Goal: Task Accomplishment & Management: Manage account settings

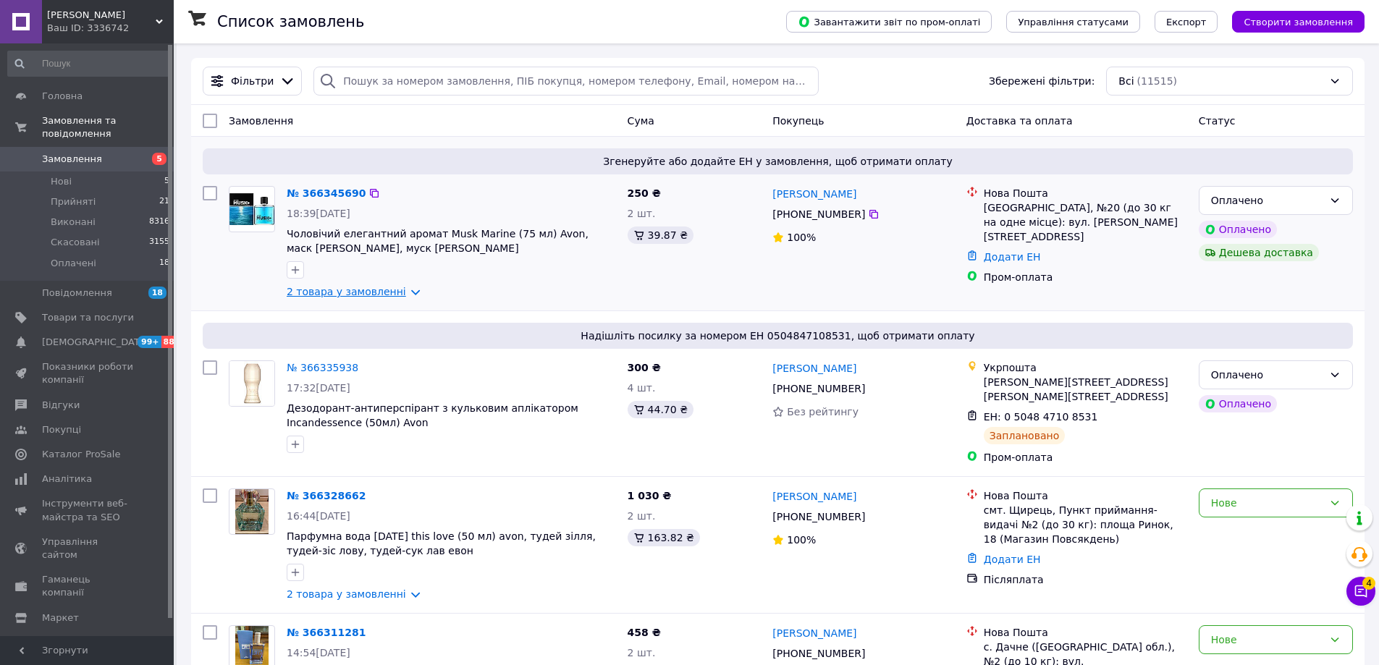
click at [384, 298] on link "2 товара у замовленні" at bounding box center [346, 292] width 119 height 12
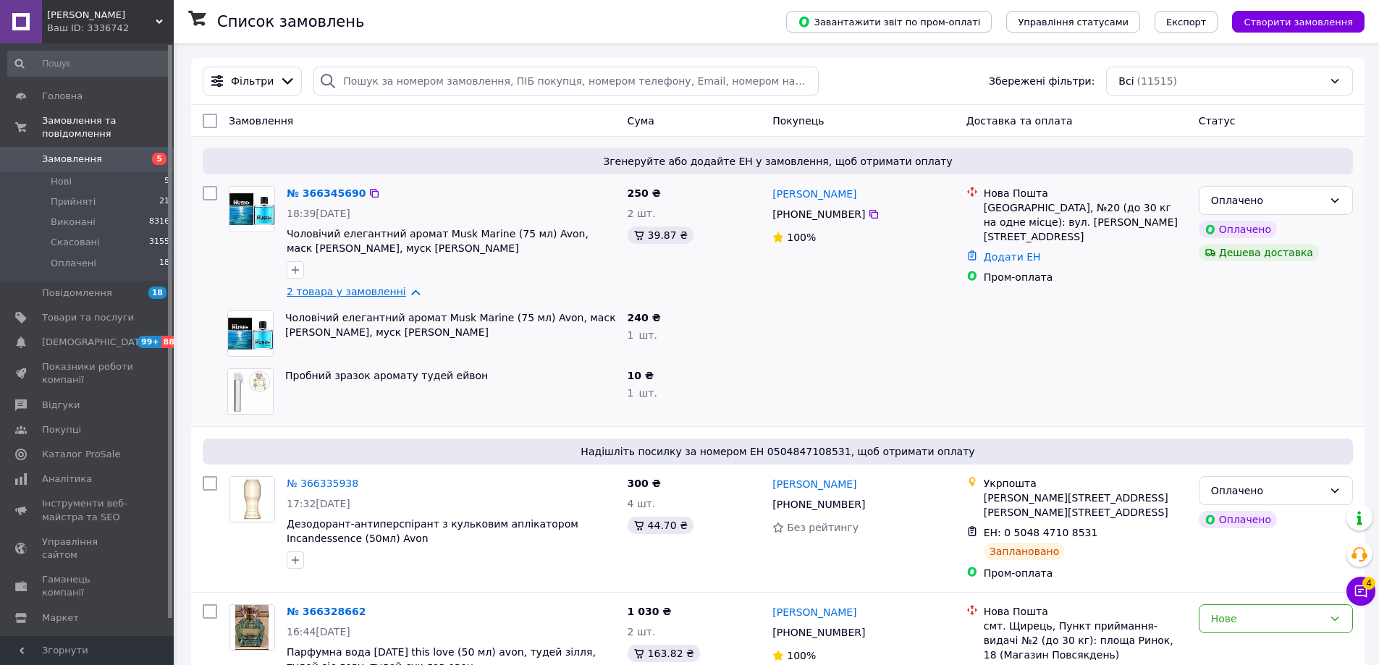
click at [384, 298] on link "2 товара у замовленні" at bounding box center [346, 292] width 119 height 12
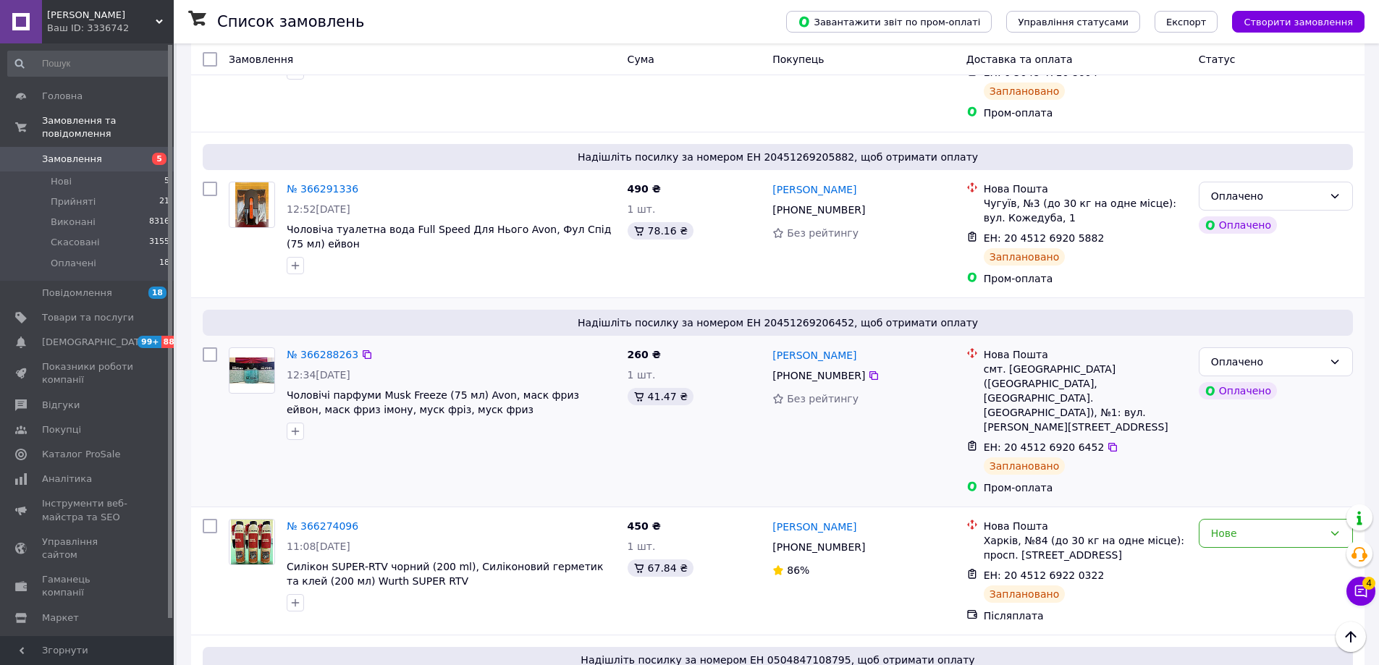
scroll to position [941, 0]
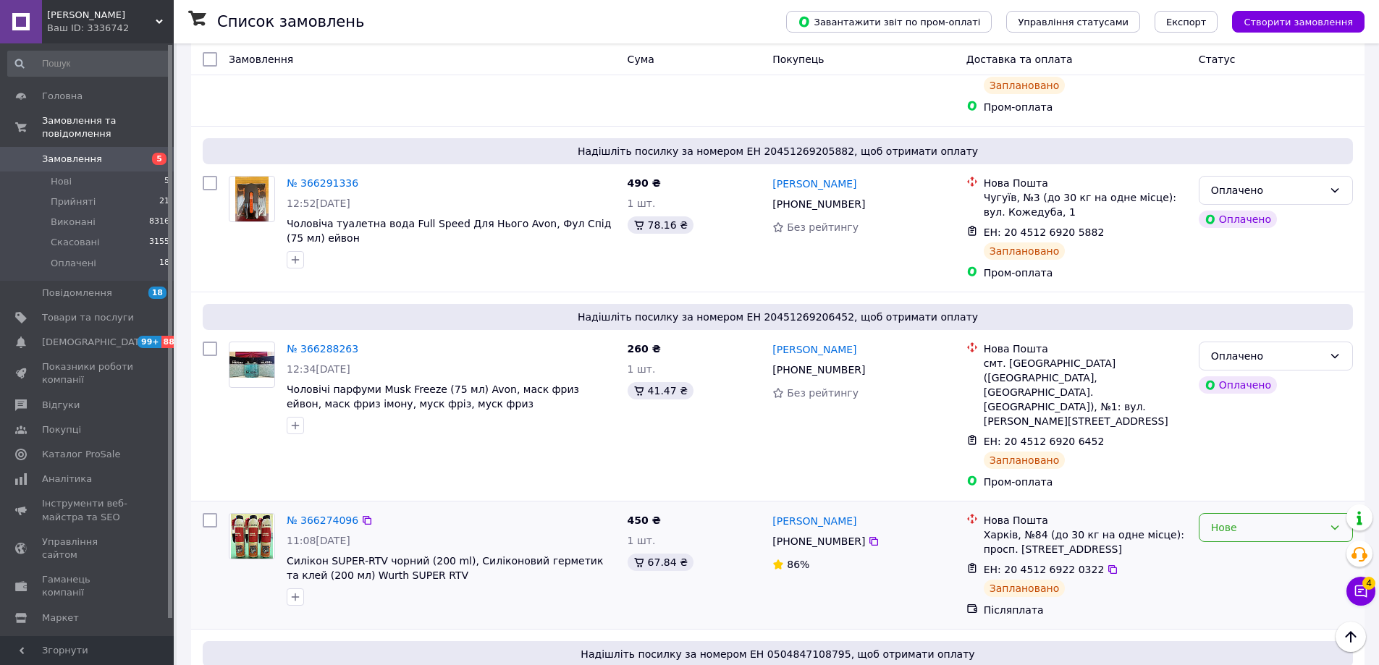
click at [1249, 520] on div "Нове" at bounding box center [1267, 528] width 112 height 16
click at [1249, 496] on li "Прийнято" at bounding box center [1276, 497] width 153 height 26
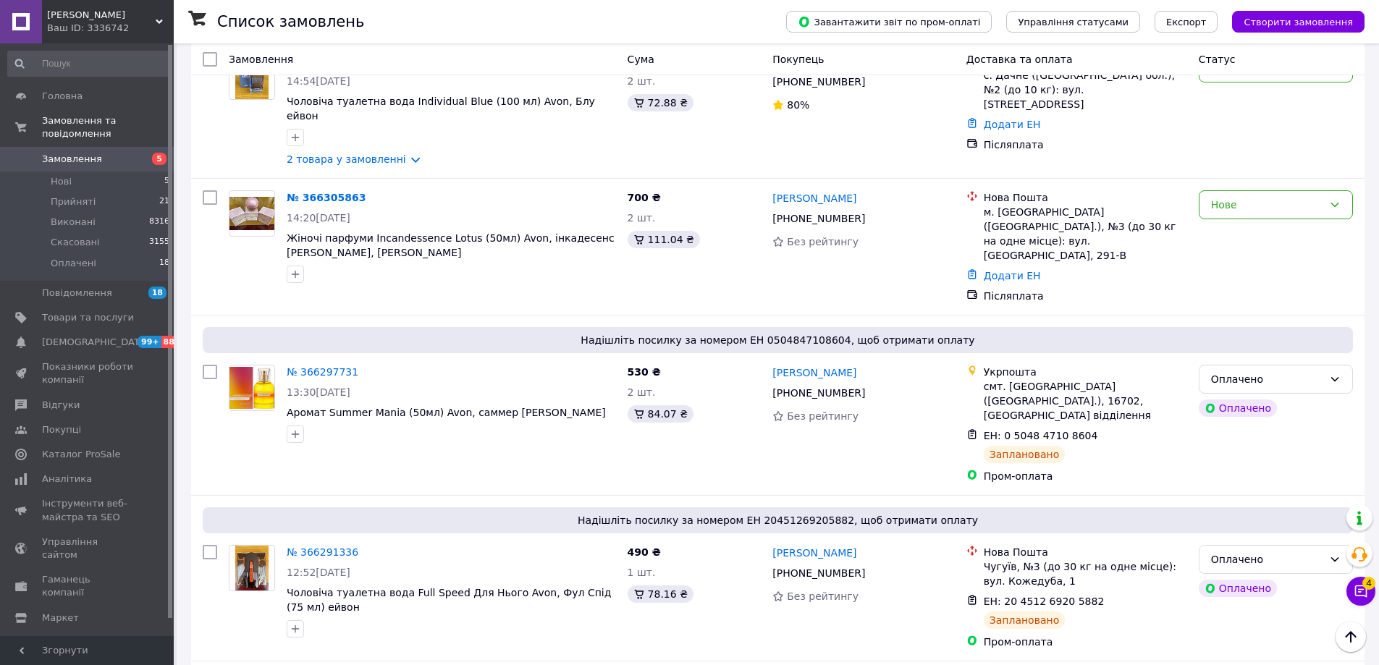
scroll to position [507, 0]
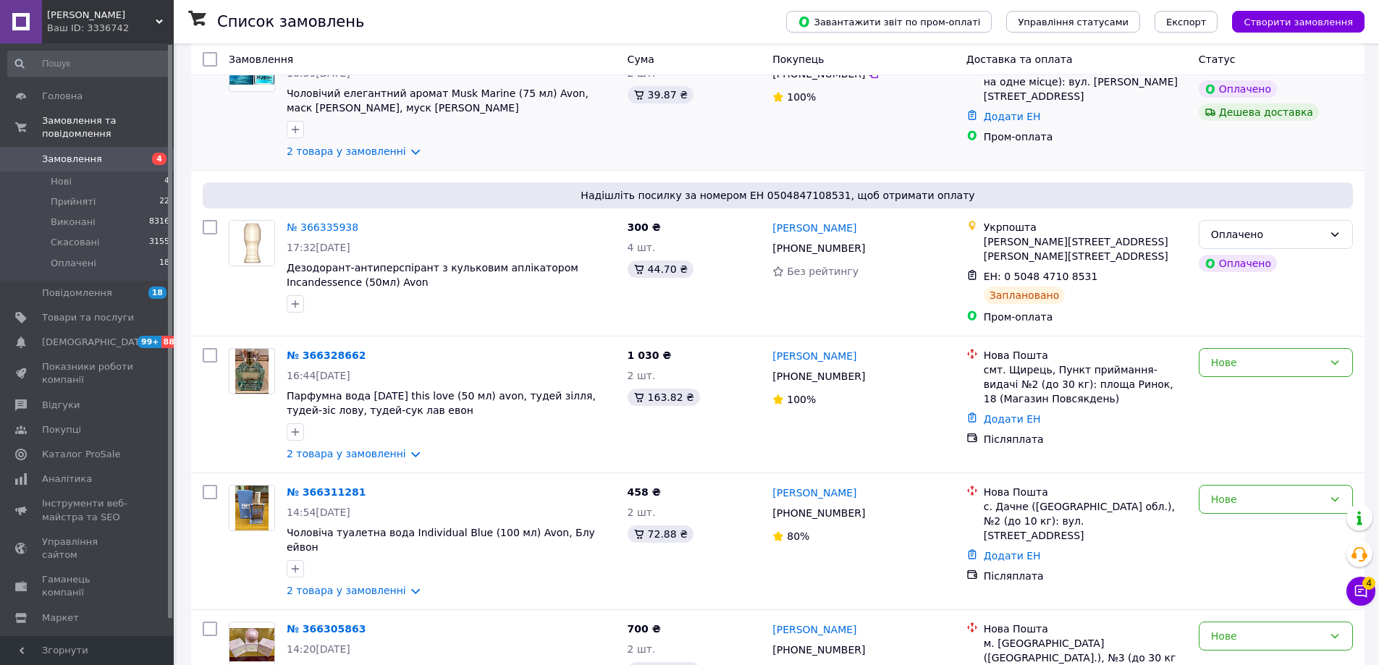
scroll to position [145, 0]
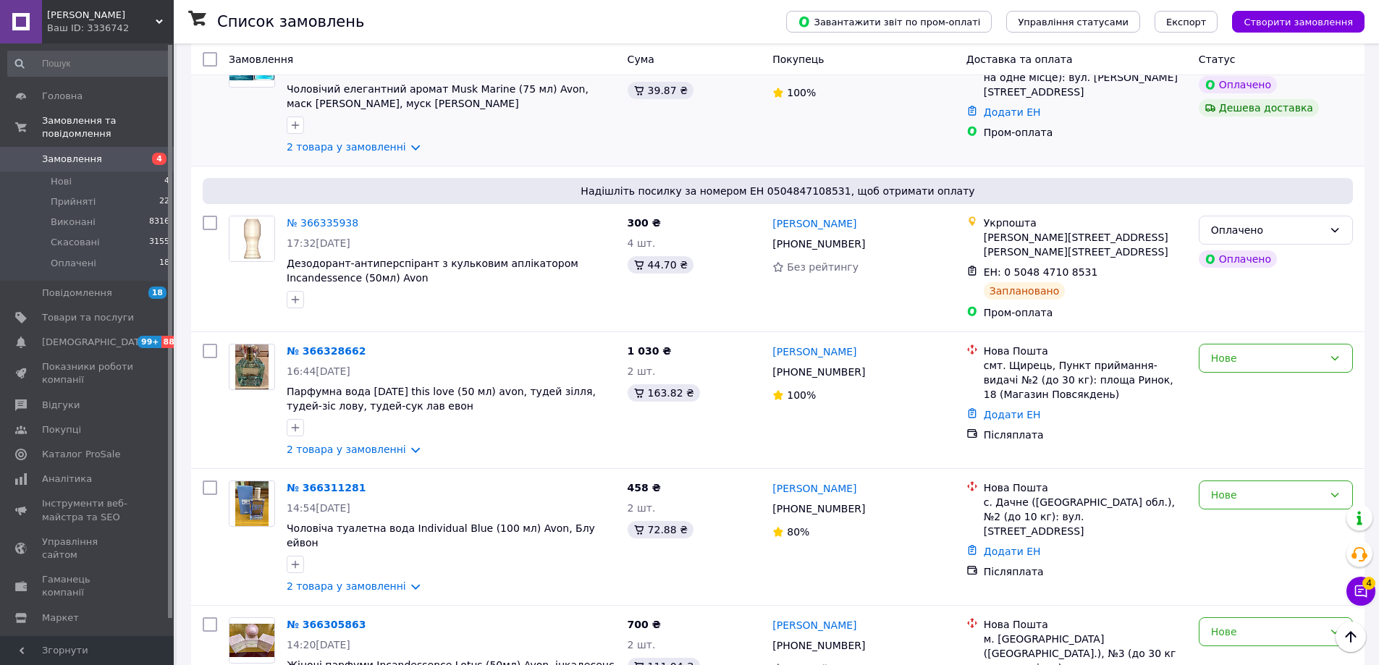
click at [864, 149] on div "Людмила Романишин +380 66 881 83 19 100%" at bounding box center [863, 97] width 193 height 125
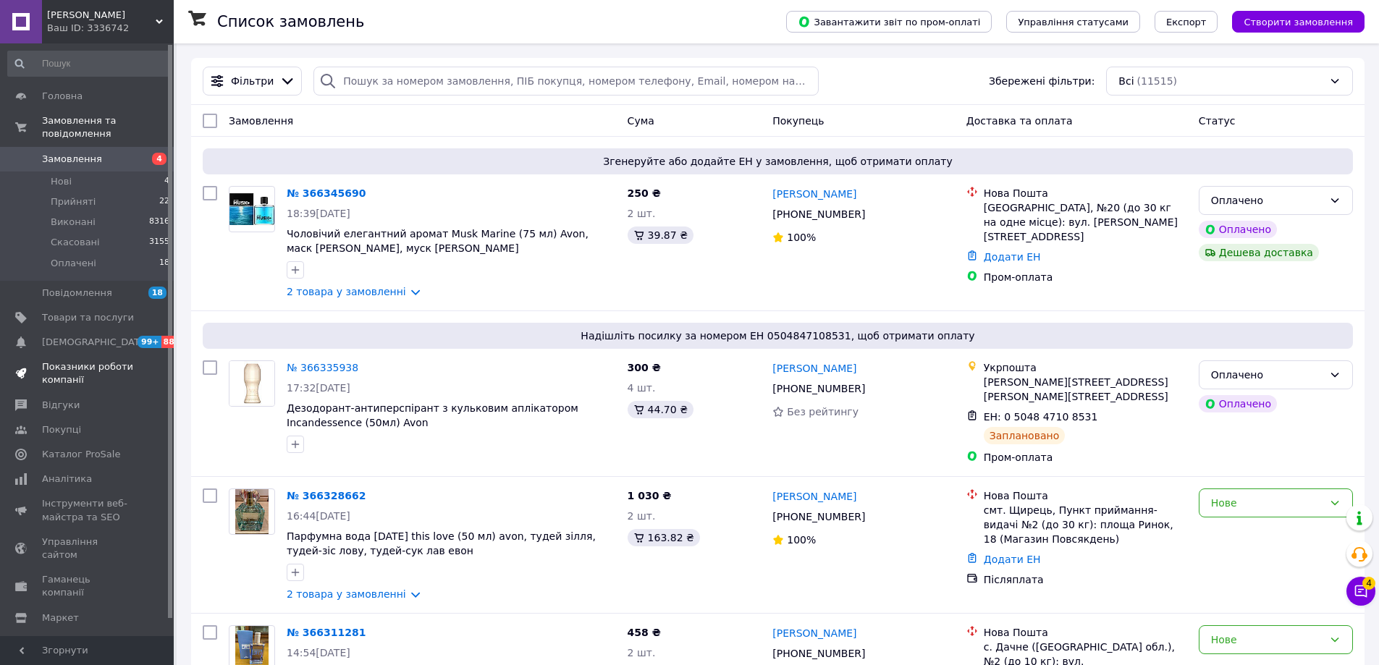
click at [82, 361] on span "Показники роботи компанії" at bounding box center [88, 374] width 92 height 26
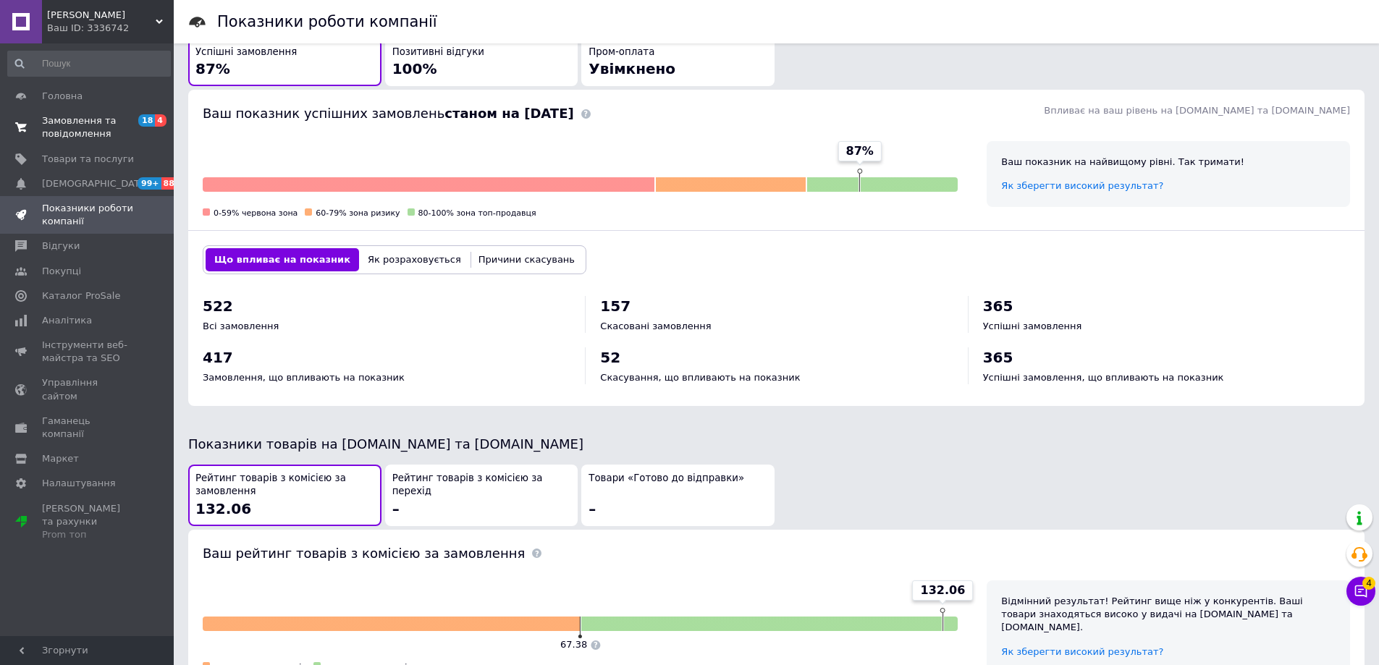
scroll to position [170, 0]
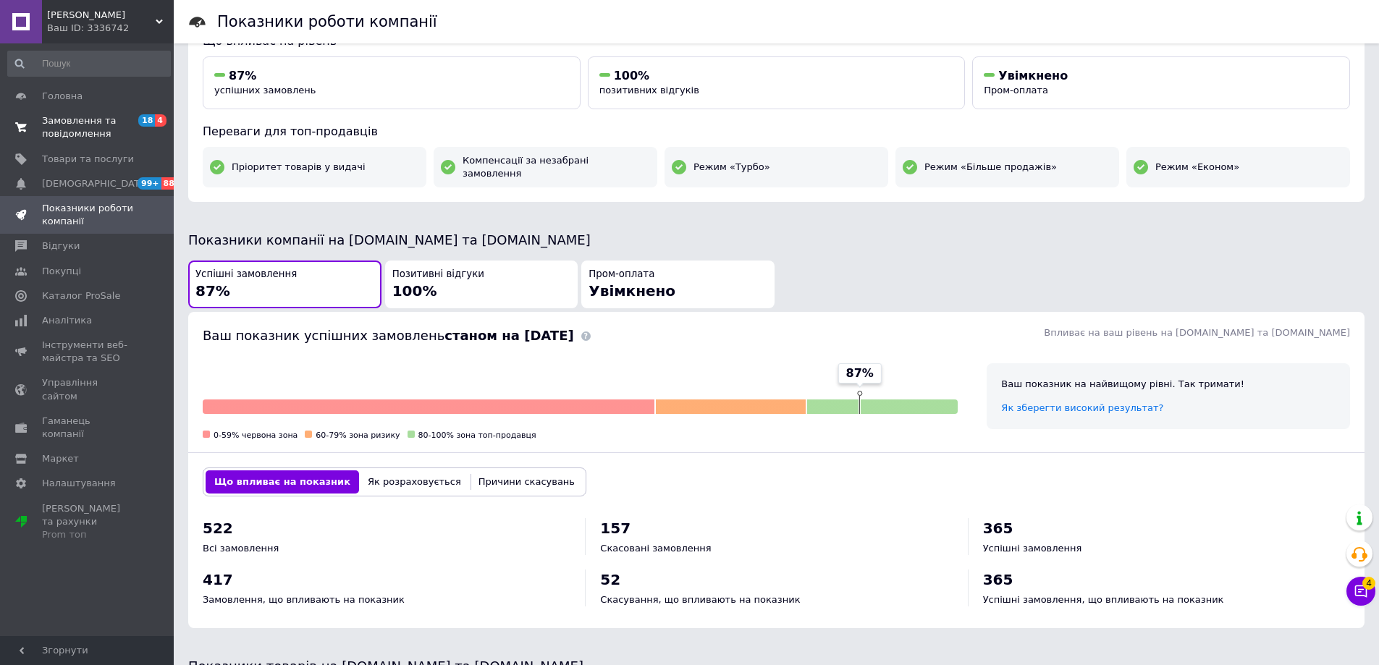
click at [96, 128] on span "Замовлення та повідомлення" at bounding box center [88, 127] width 92 height 26
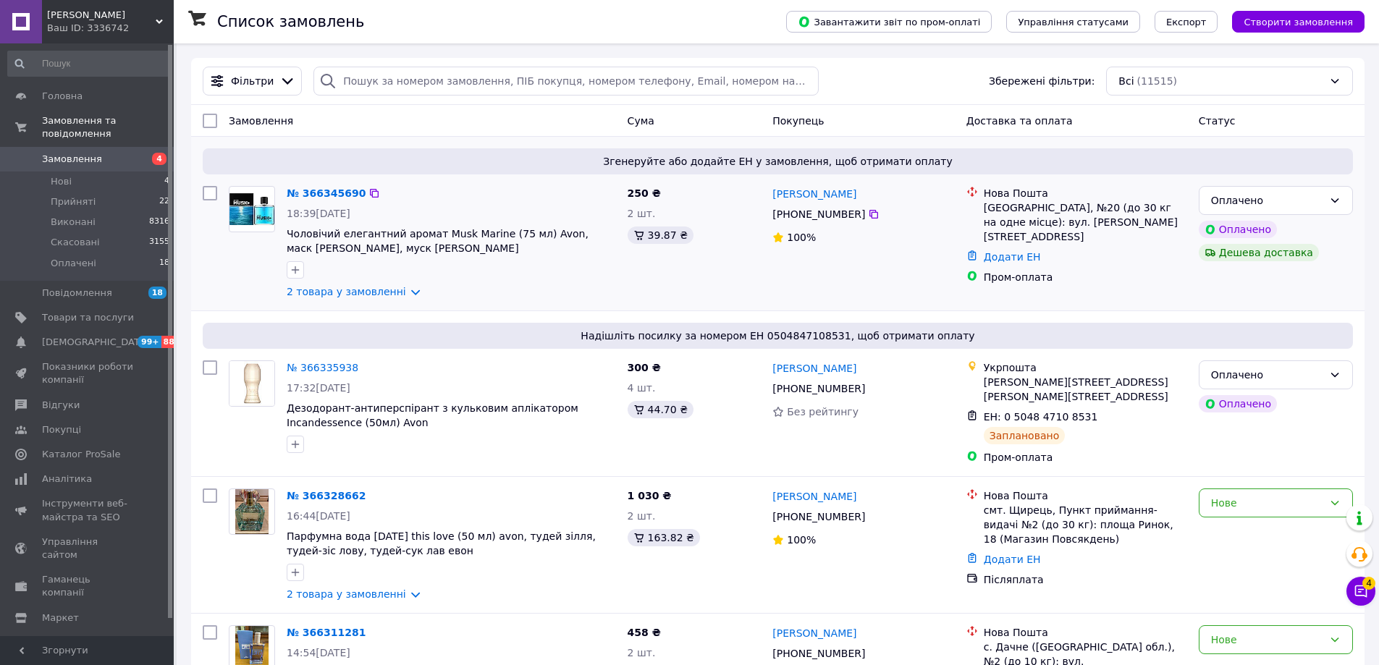
click at [896, 240] on div "100%" at bounding box center [863, 237] width 182 height 14
click at [350, 598] on link "2 товара у замовленні" at bounding box center [346, 595] width 119 height 12
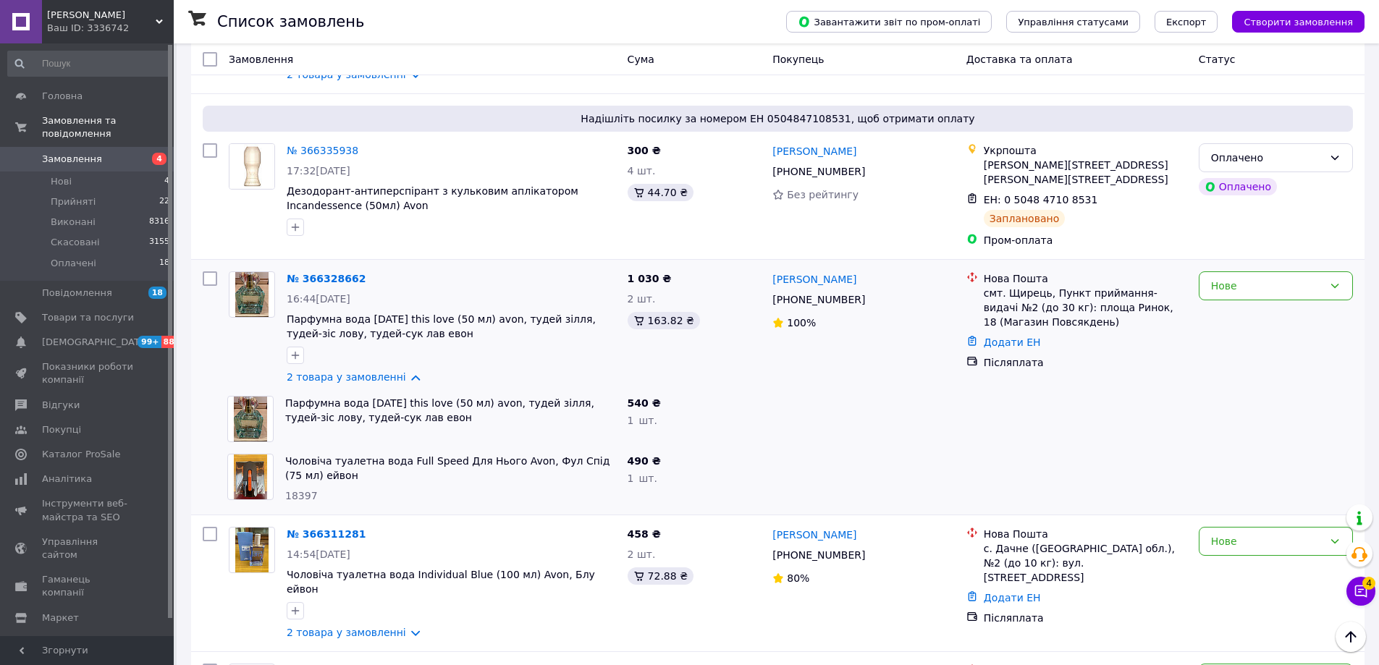
scroll to position [145, 0]
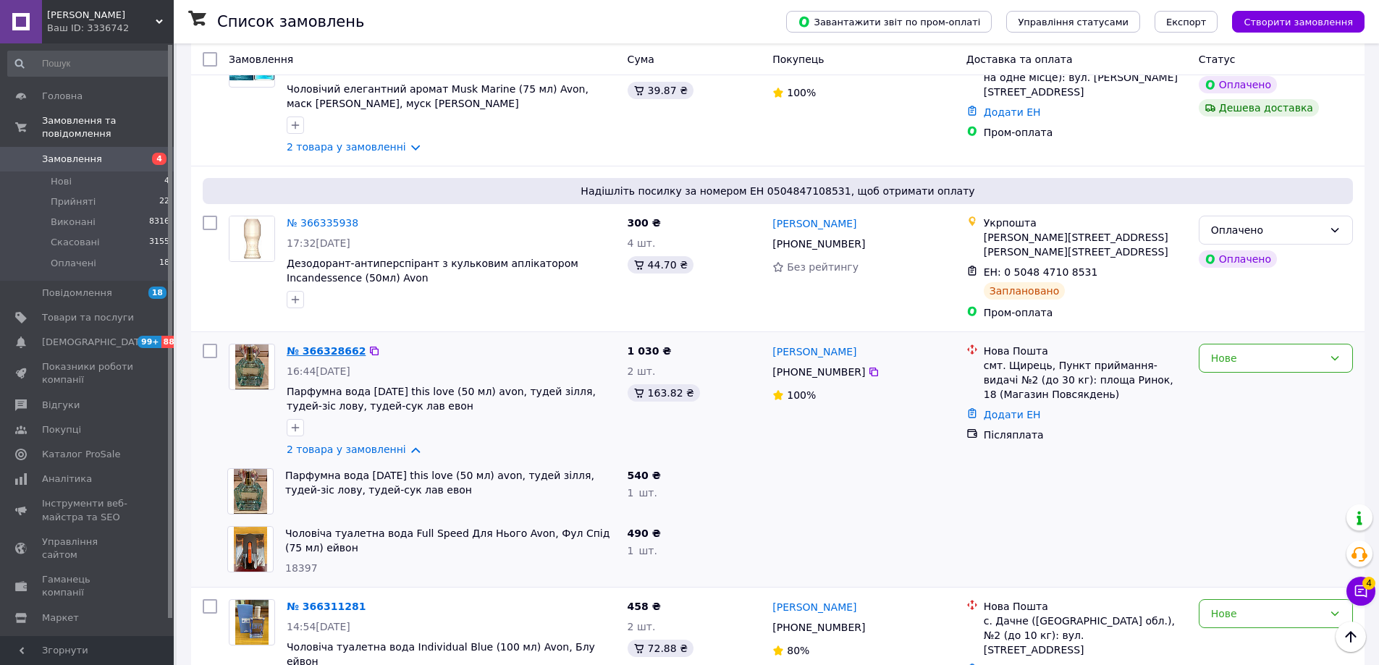
click at [322, 345] on link "№ 366328662" at bounding box center [326, 351] width 79 height 12
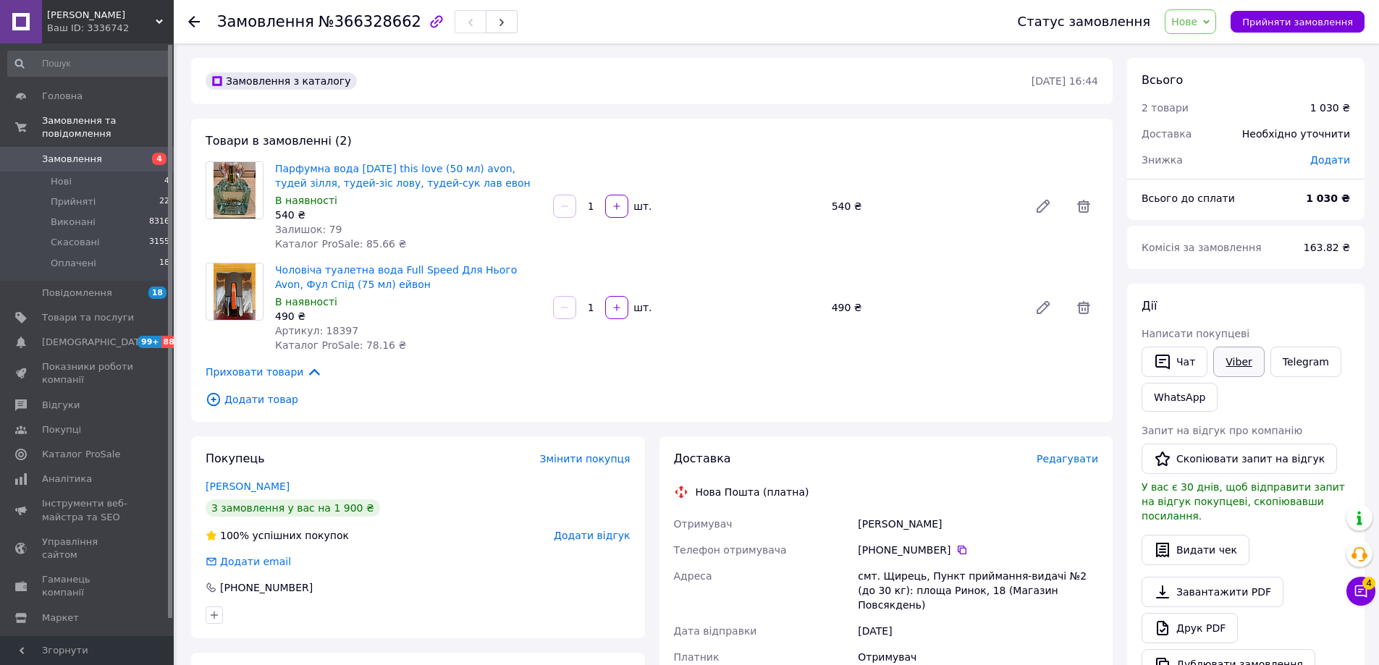
click at [1234, 363] on link "Viber" at bounding box center [1238, 362] width 51 height 30
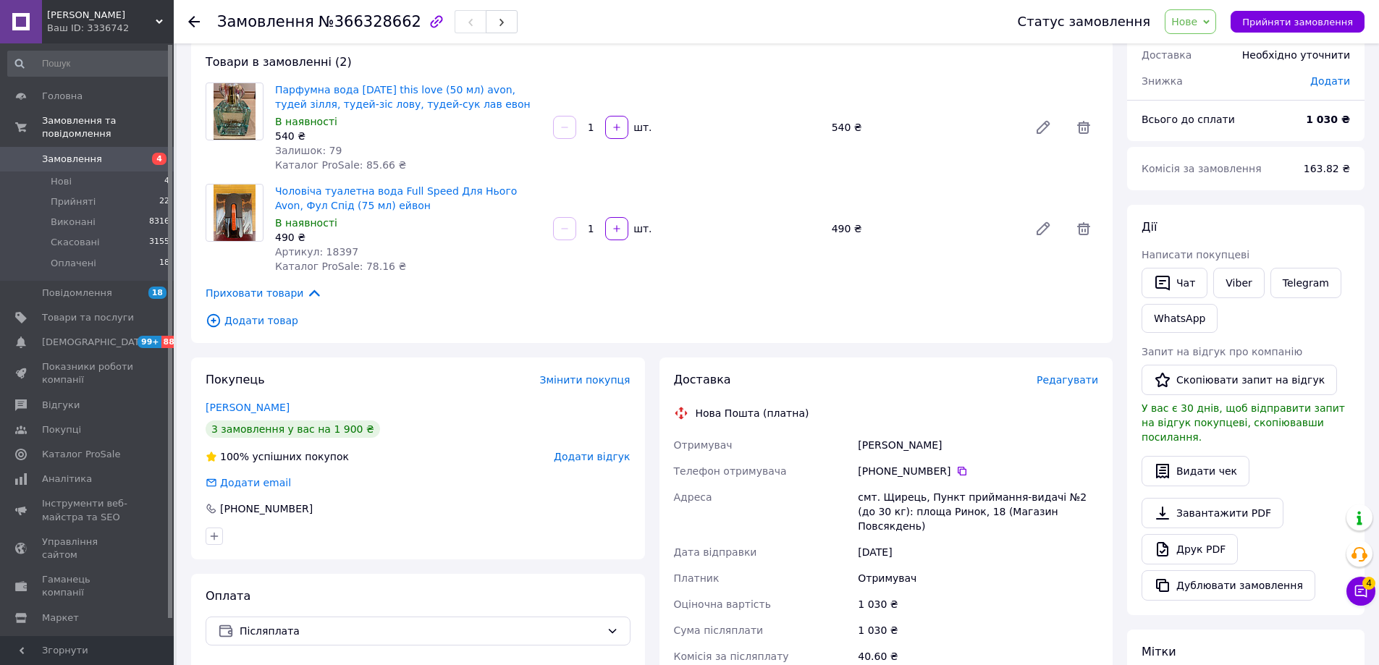
scroll to position [145, 0]
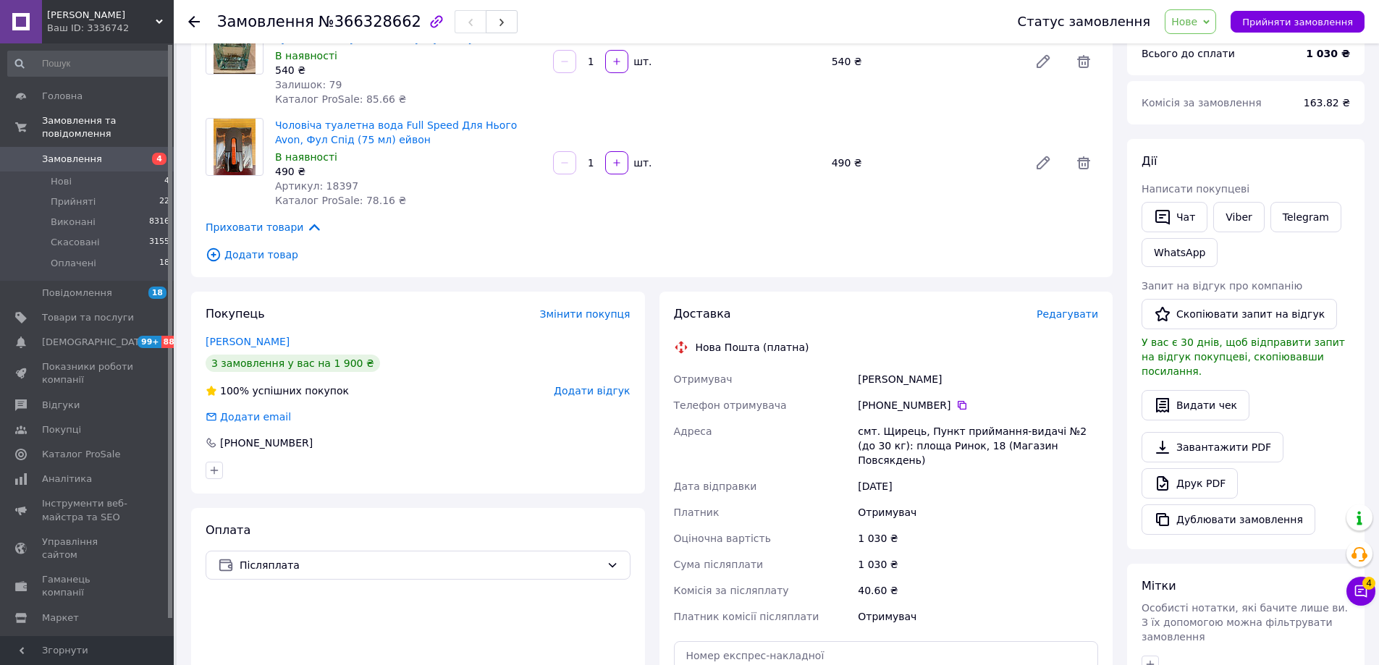
click at [1008, 356] on div "Доставка Редагувати Нова Пошта (платна) Отримувач Король Іванна Телефон отримув…" at bounding box center [886, 537] width 425 height 463
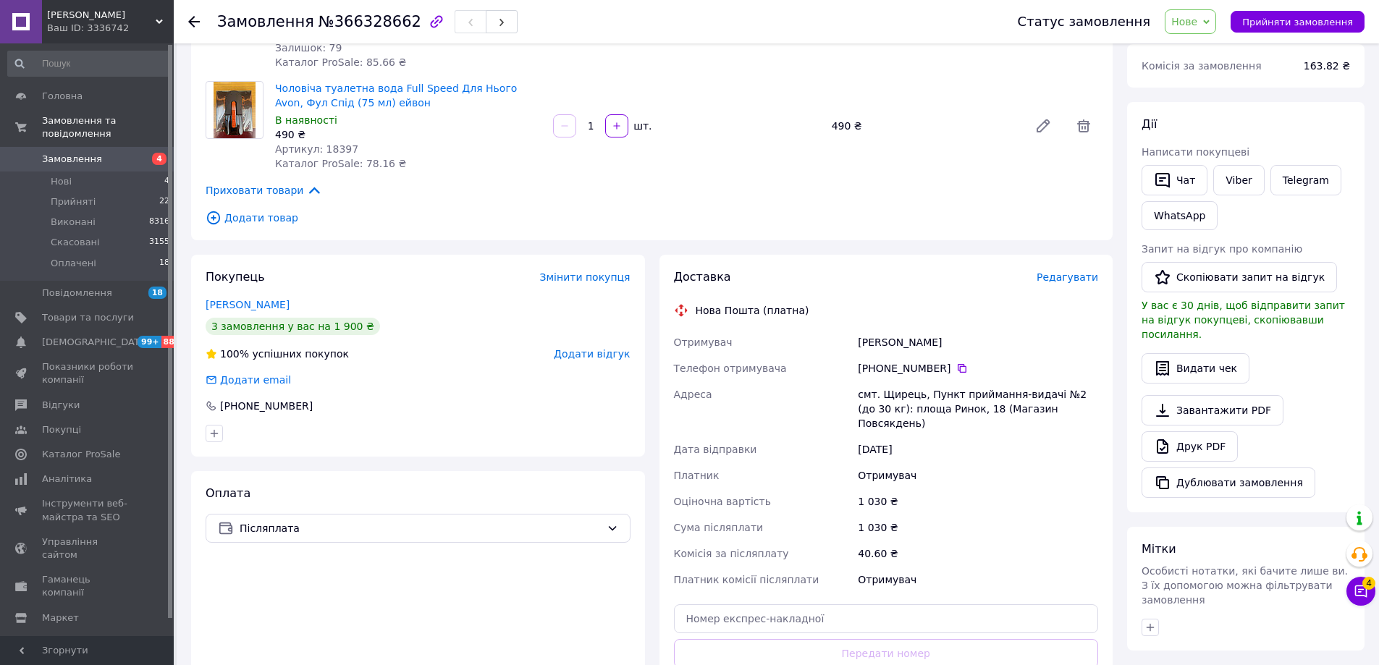
scroll to position [217, 0]
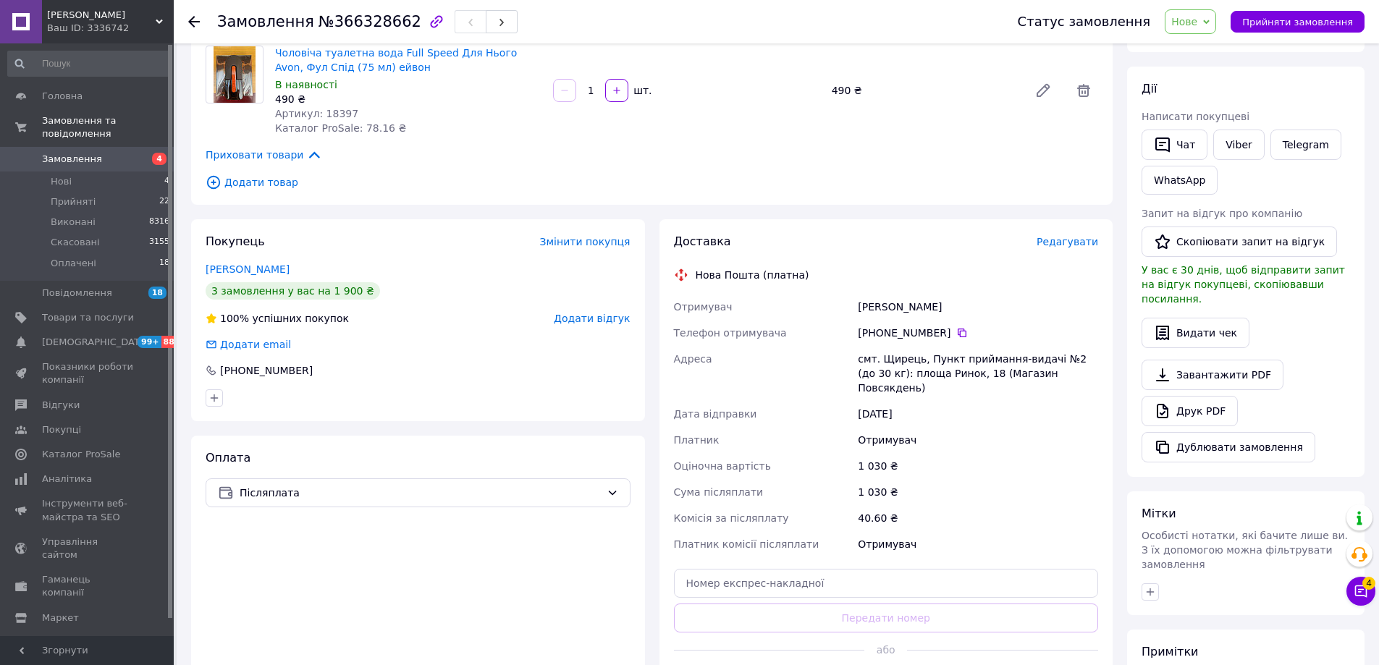
click at [968, 160] on div "Приховати товари" at bounding box center [652, 155] width 893 height 16
click at [1012, 252] on div "Доставка Редагувати Нова Пошта (платна) Отримувач Король Іванна Телефон отримув…" at bounding box center [886, 465] width 425 height 463
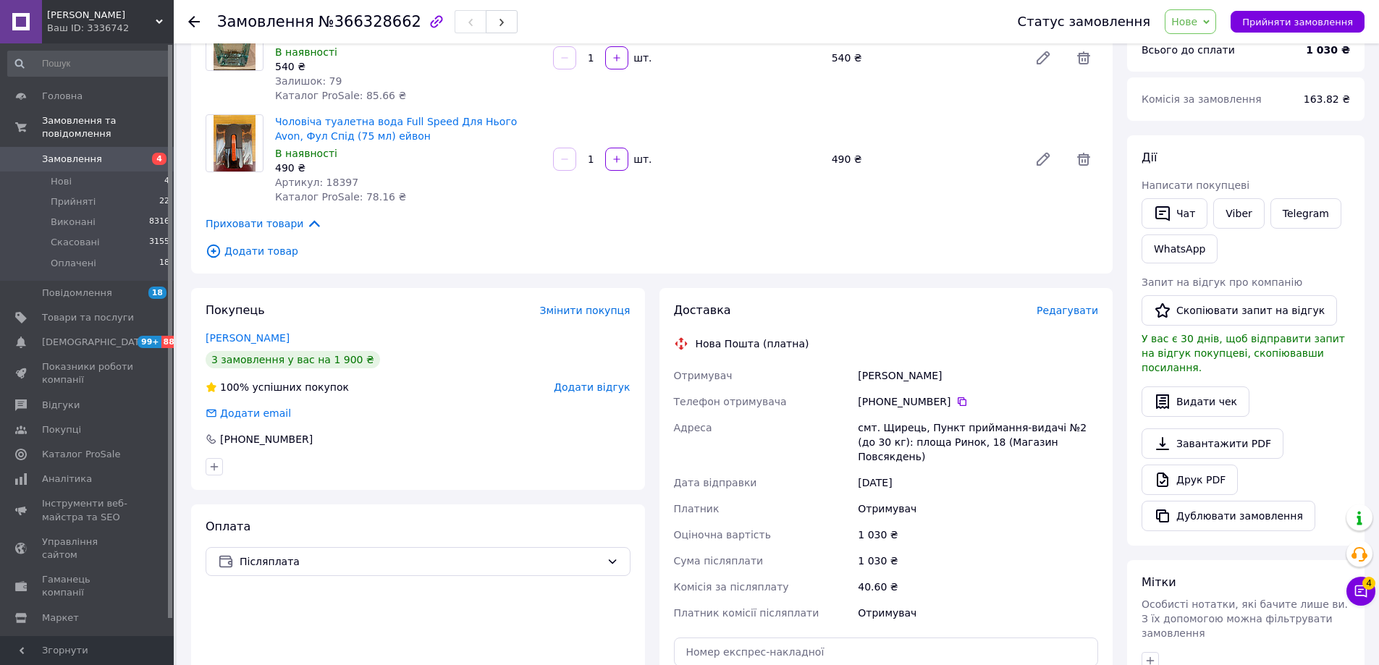
scroll to position [72, 0]
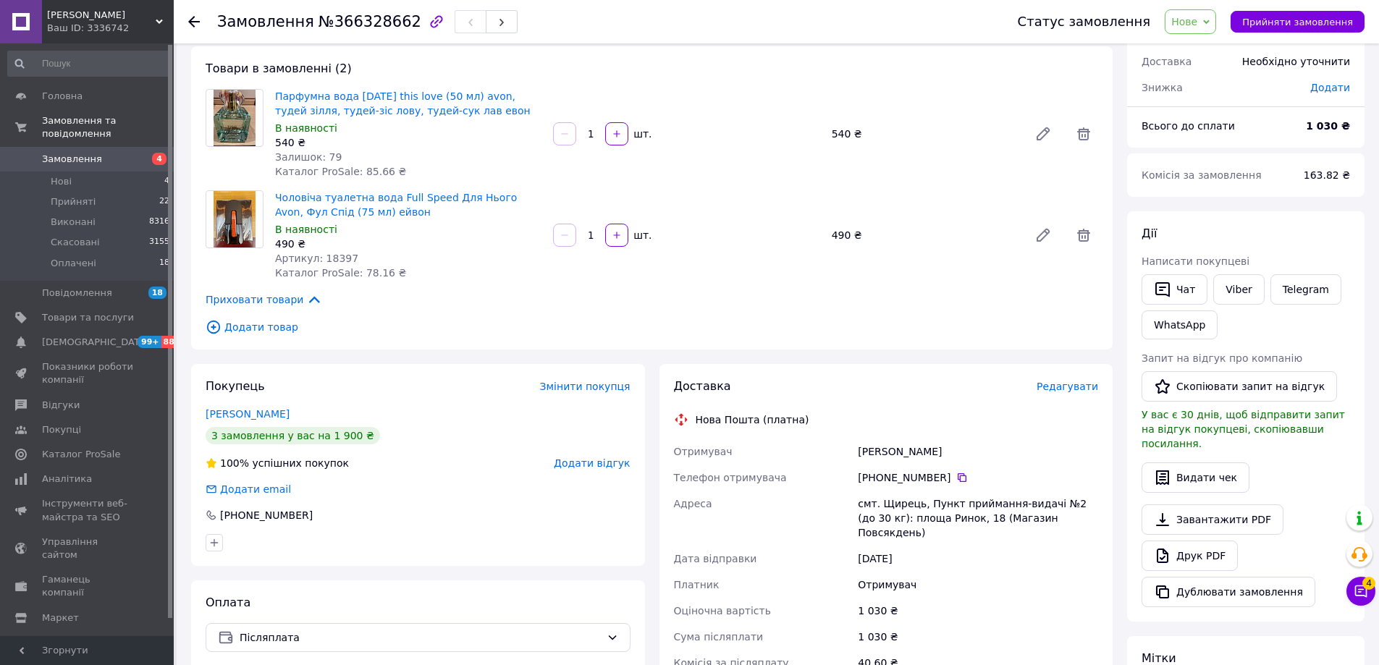
click at [957, 171] on div "Парфумна вода Today this love (50 мл) avon, тудей зілля, тудей-зіс лову, тудей-…" at bounding box center [686, 134] width 835 height 96
click at [1059, 421] on div "Нова Пошта (платна)" at bounding box center [886, 420] width 432 height 14
click at [193, 27] on use at bounding box center [194, 22] width 12 height 12
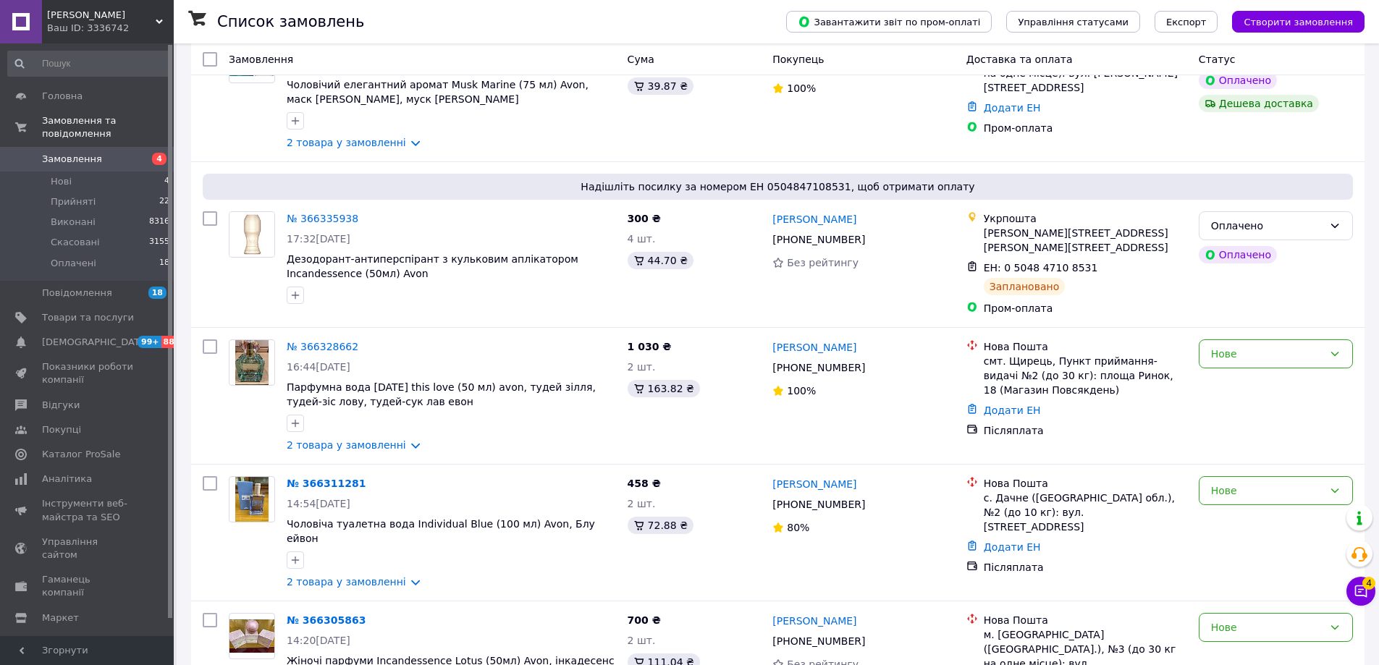
scroll to position [290, 0]
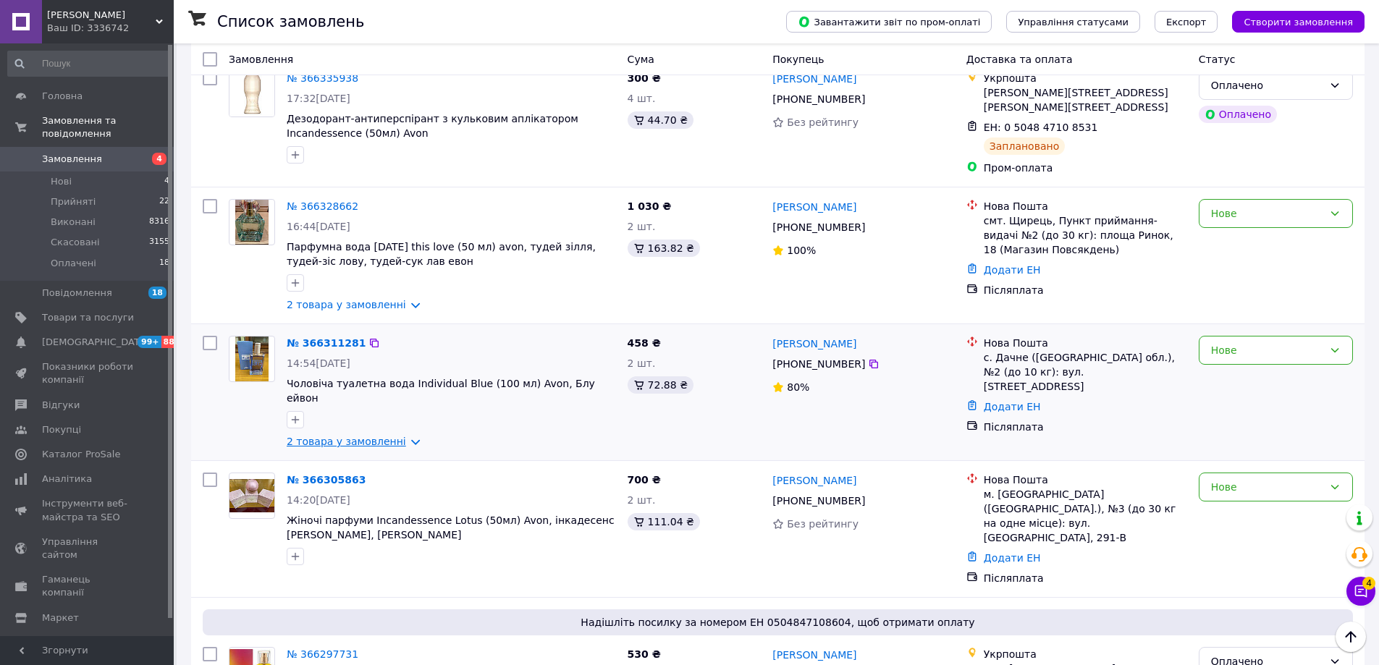
click at [361, 436] on link "2 товара у замовленні" at bounding box center [346, 442] width 119 height 12
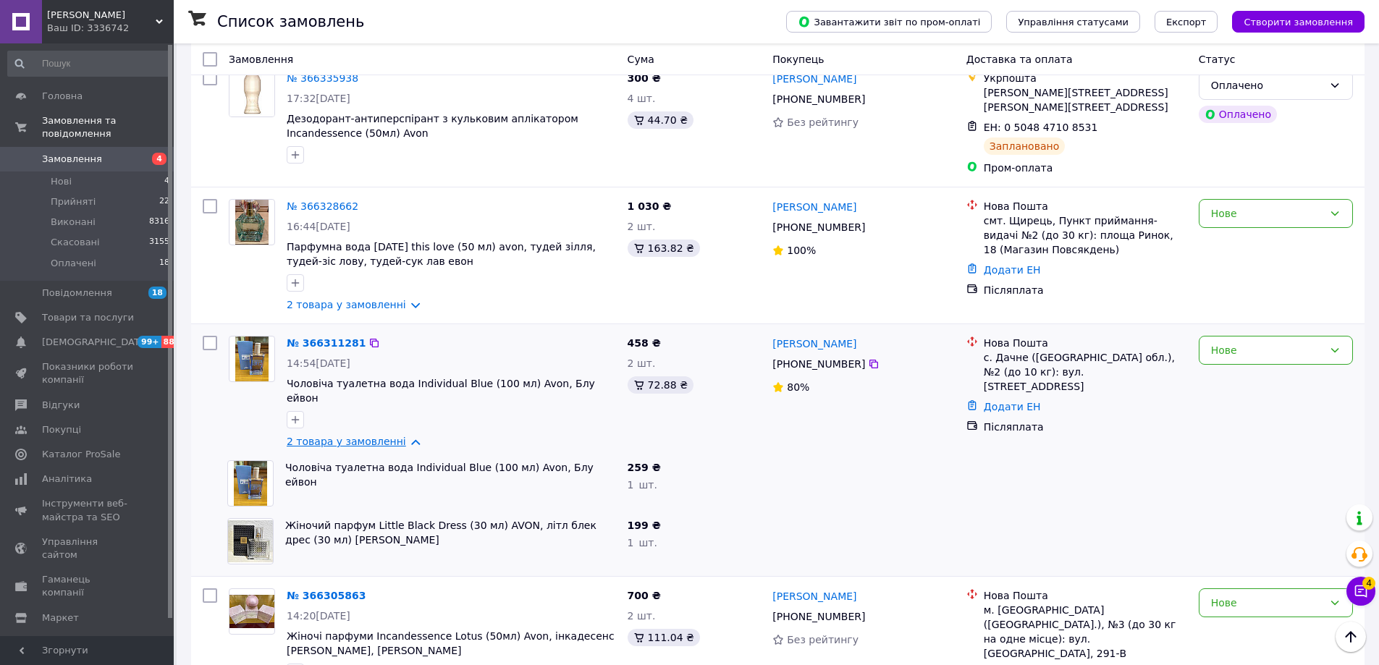
click at [361, 436] on link "2 товара у замовленні" at bounding box center [346, 442] width 119 height 12
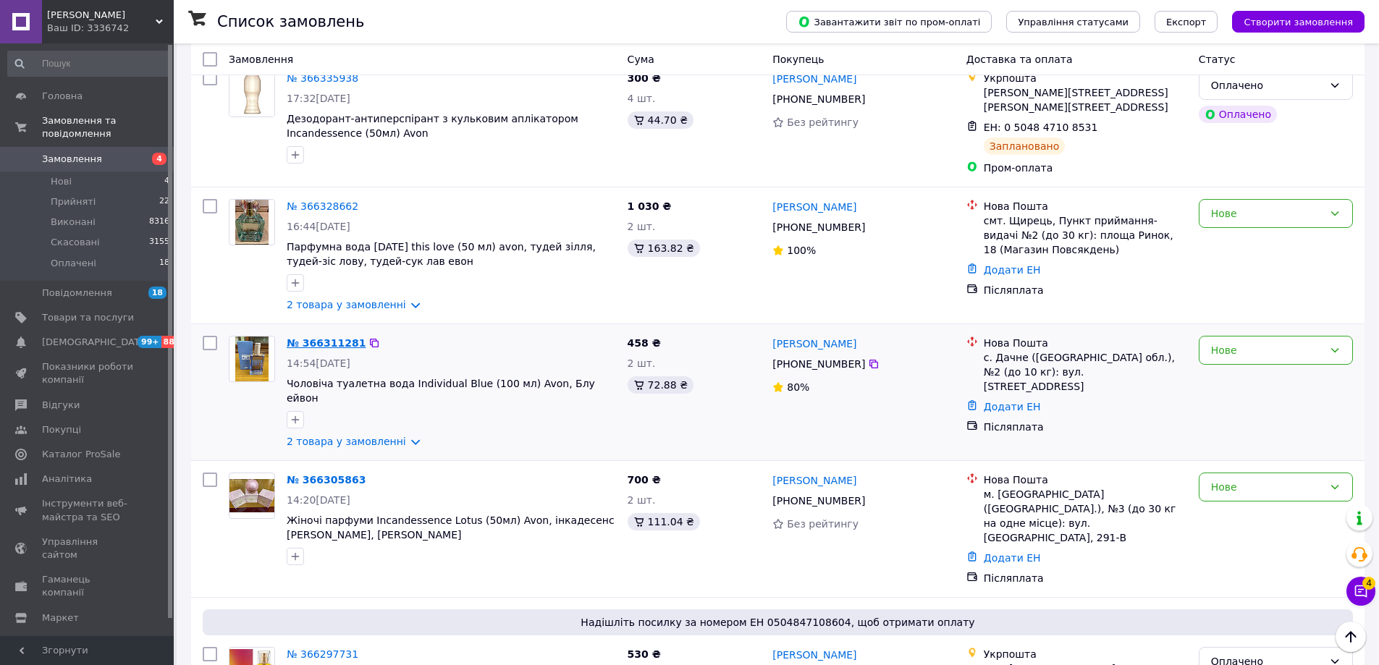
click at [342, 339] on link "№ 366311281" at bounding box center [326, 343] width 79 height 12
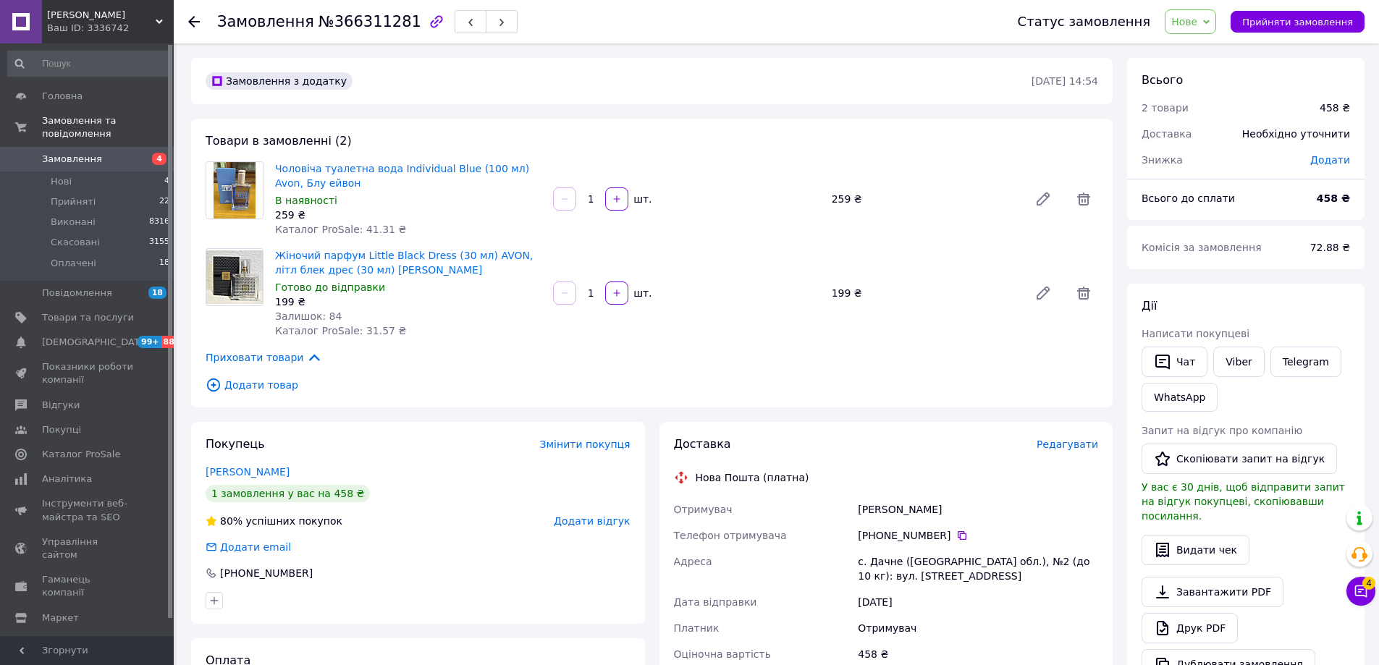
click at [194, 22] on use at bounding box center [194, 22] width 12 height 12
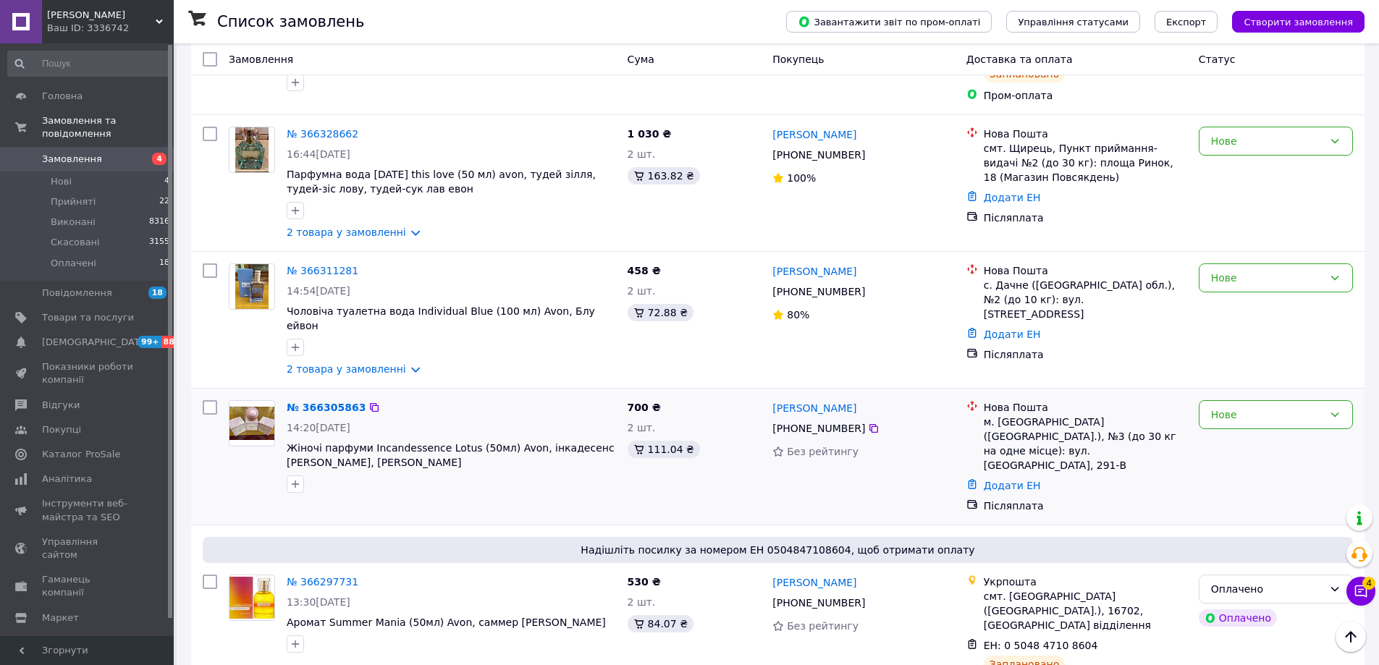
scroll to position [217, 0]
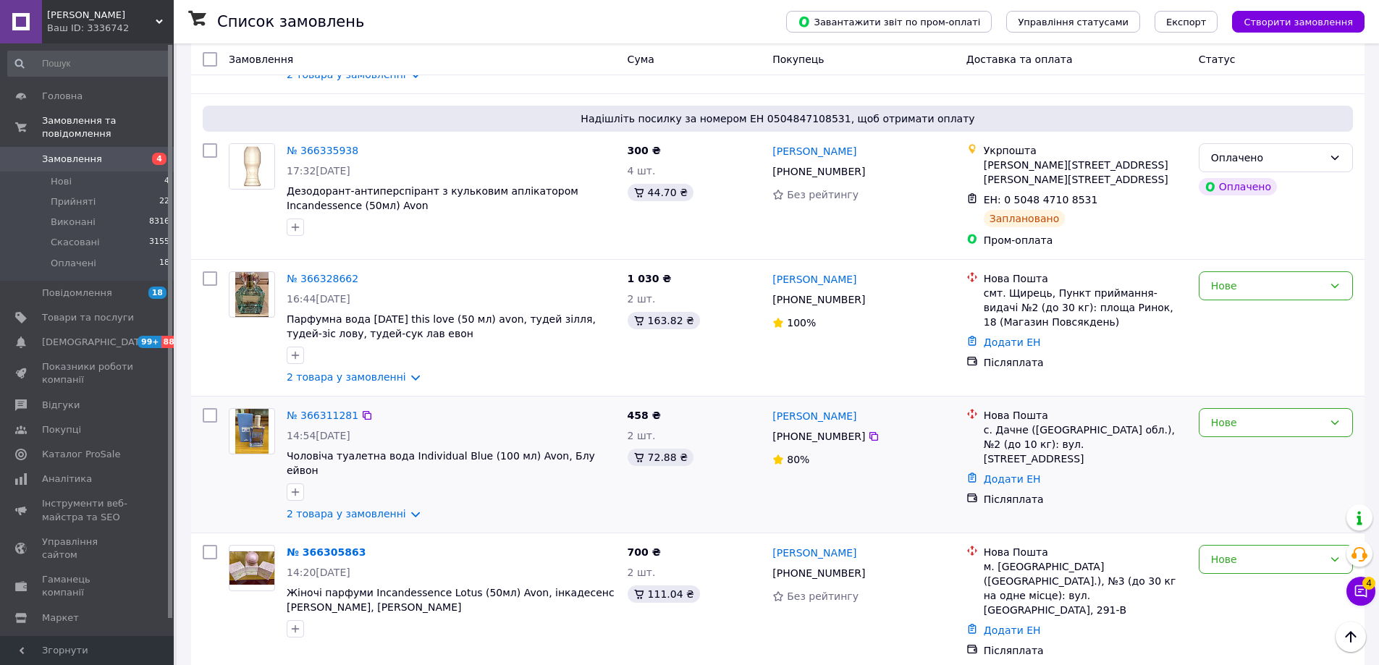
click at [927, 400] on div "№ 366311281 14:54, 12.10.2025 Чоловіча туалетна вода Individual Blue (100 мл) A…" at bounding box center [777, 465] width 1173 height 136
click at [321, 277] on link "№ 366328662" at bounding box center [323, 279] width 72 height 12
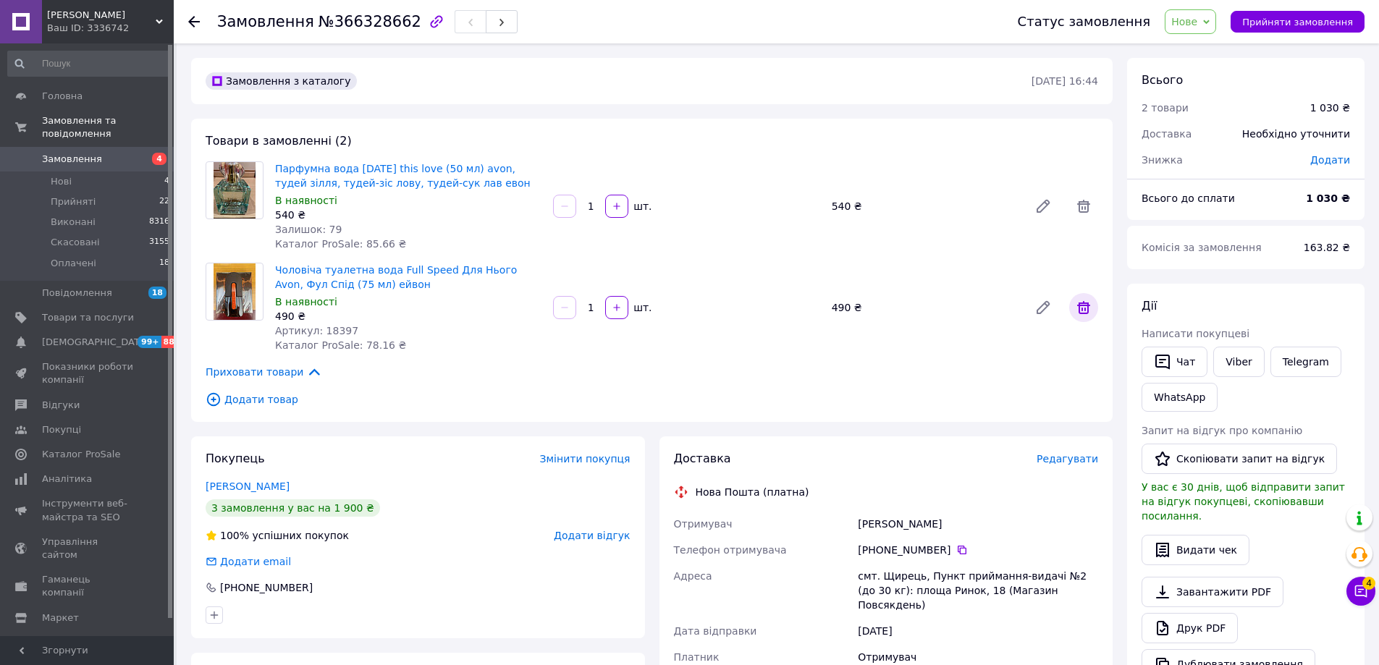
click at [1089, 311] on icon at bounding box center [1083, 307] width 13 height 13
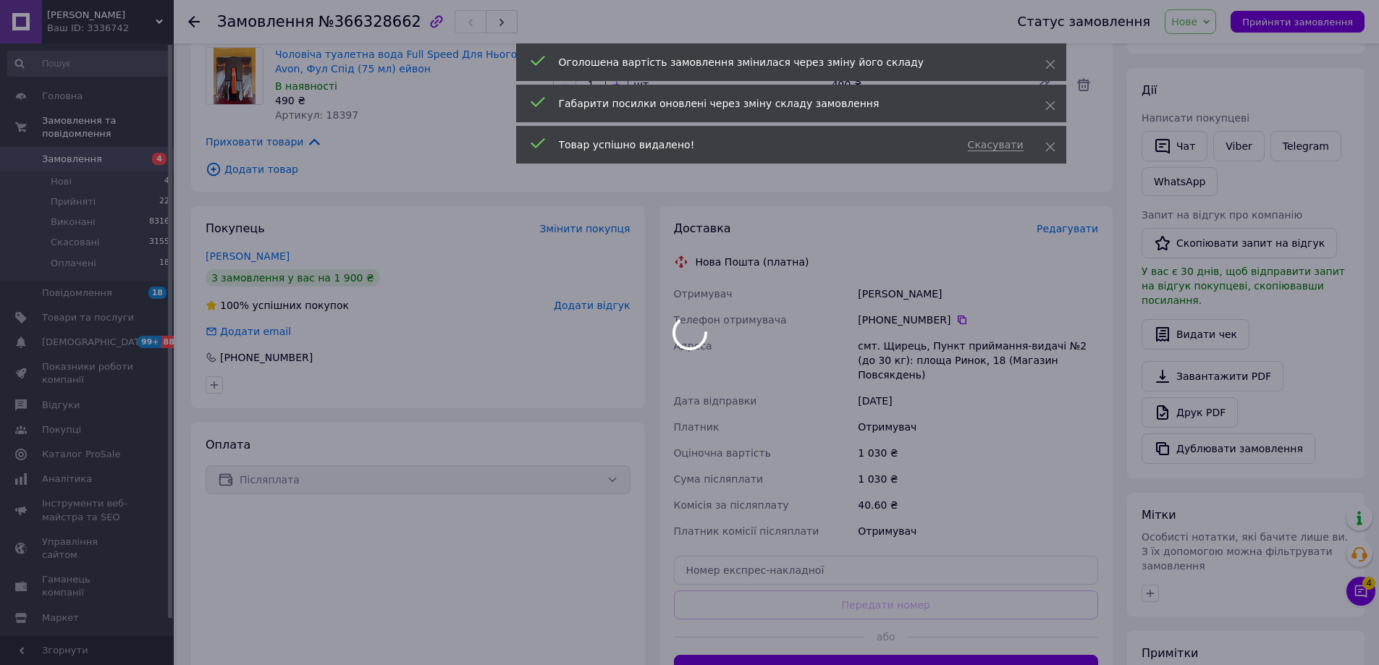
scroll to position [217, 0]
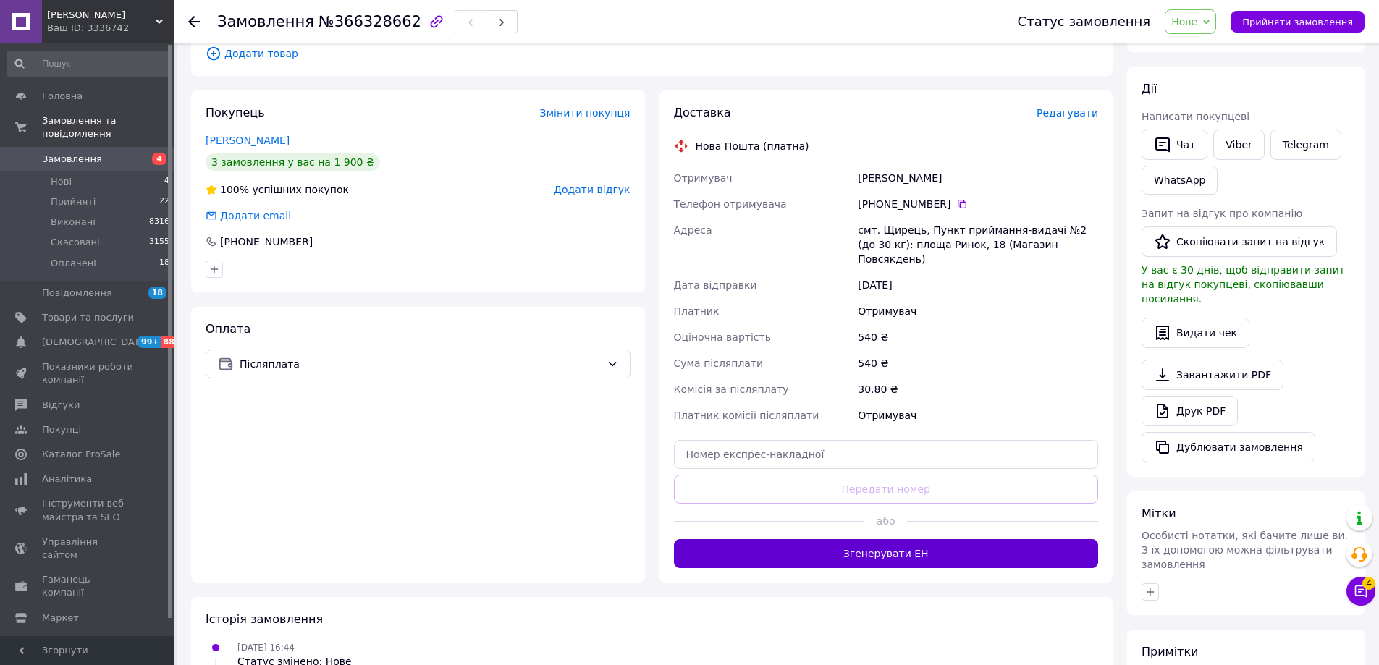
click at [983, 543] on button "Згенерувати ЕН" at bounding box center [886, 553] width 425 height 29
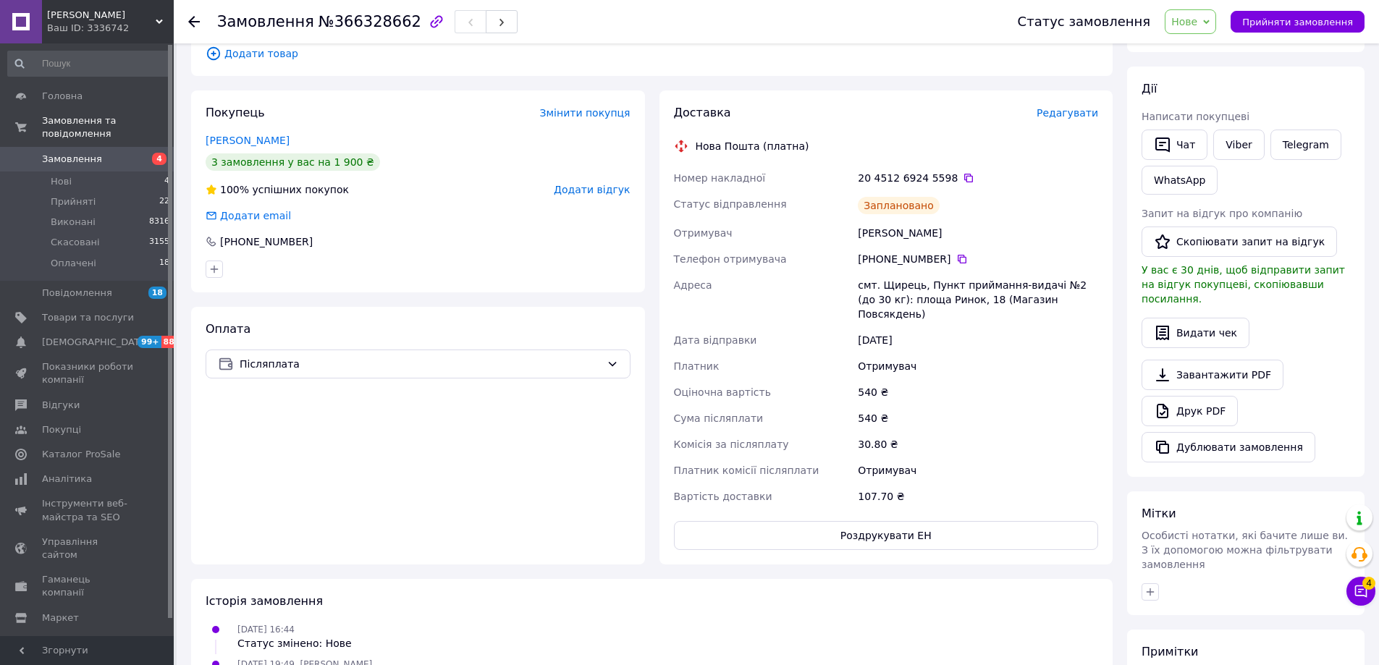
click at [193, 23] on icon at bounding box center [194, 22] width 12 height 12
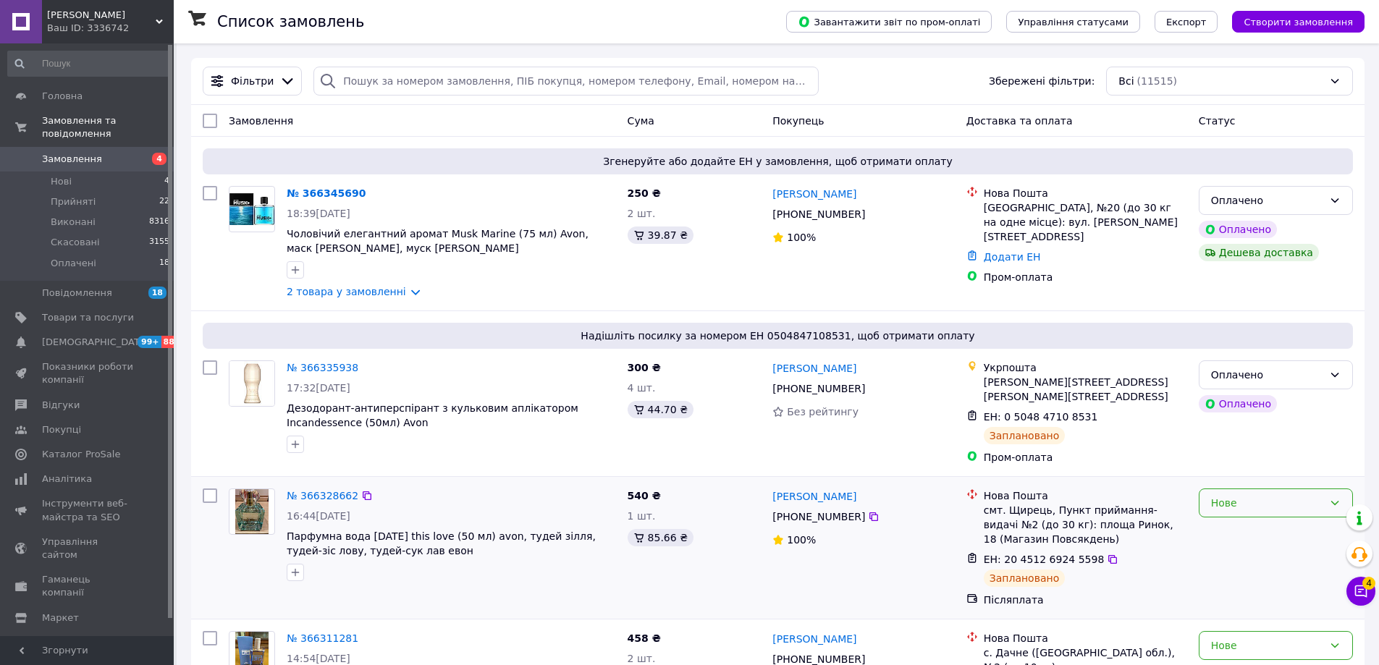
click at [1239, 505] on div "Нове" at bounding box center [1267, 503] width 112 height 16
click at [1247, 612] on li "Оплачено" at bounding box center [1276, 613] width 153 height 26
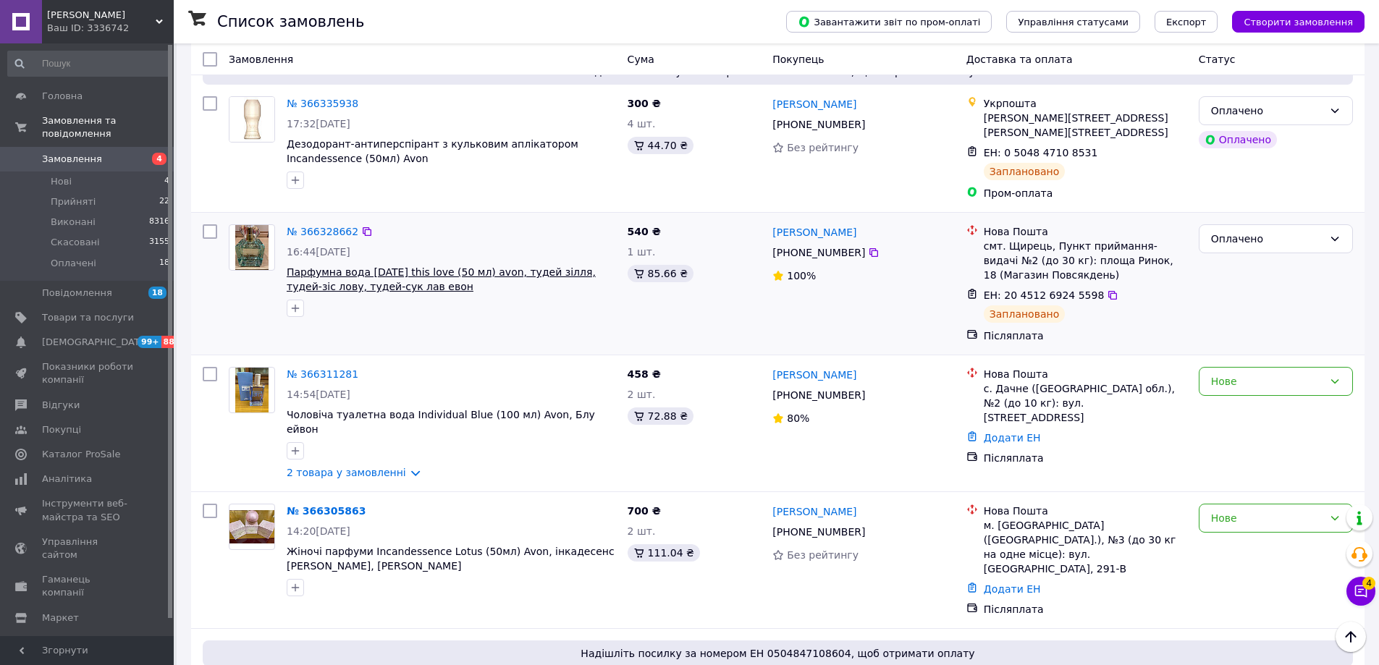
scroll to position [290, 0]
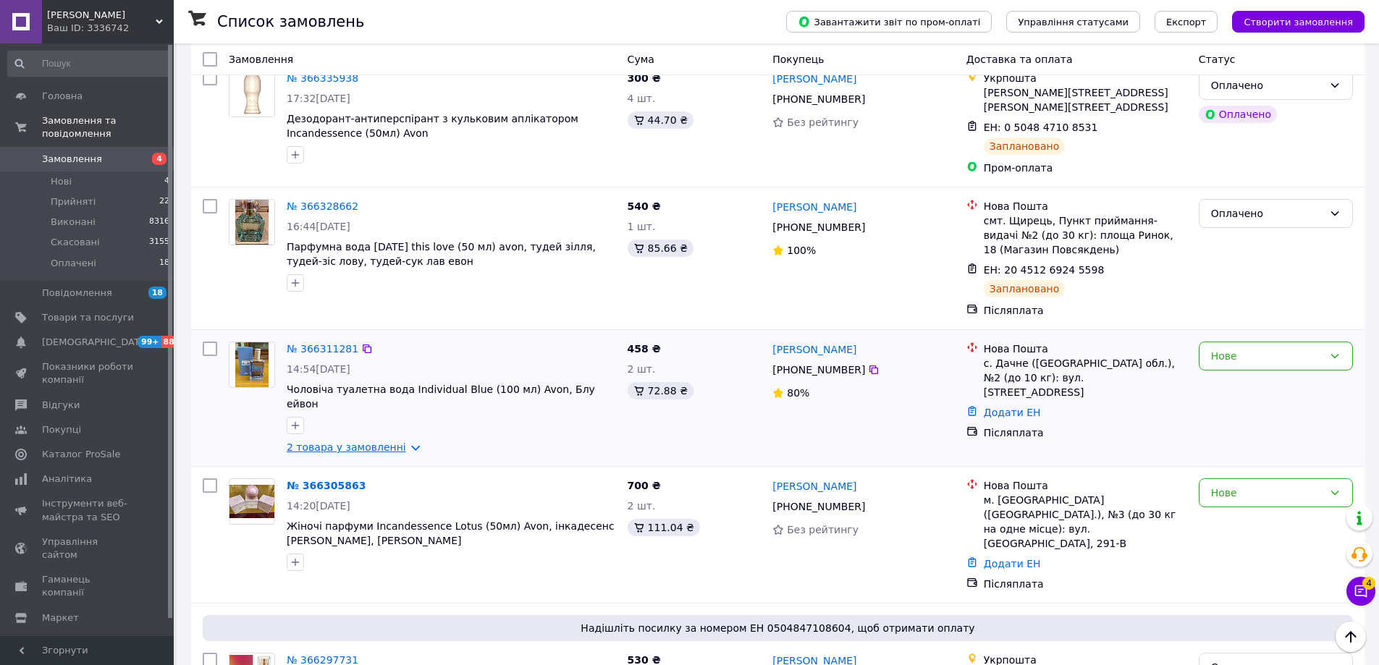
click at [353, 442] on link "2 товара у замовленні" at bounding box center [346, 448] width 119 height 12
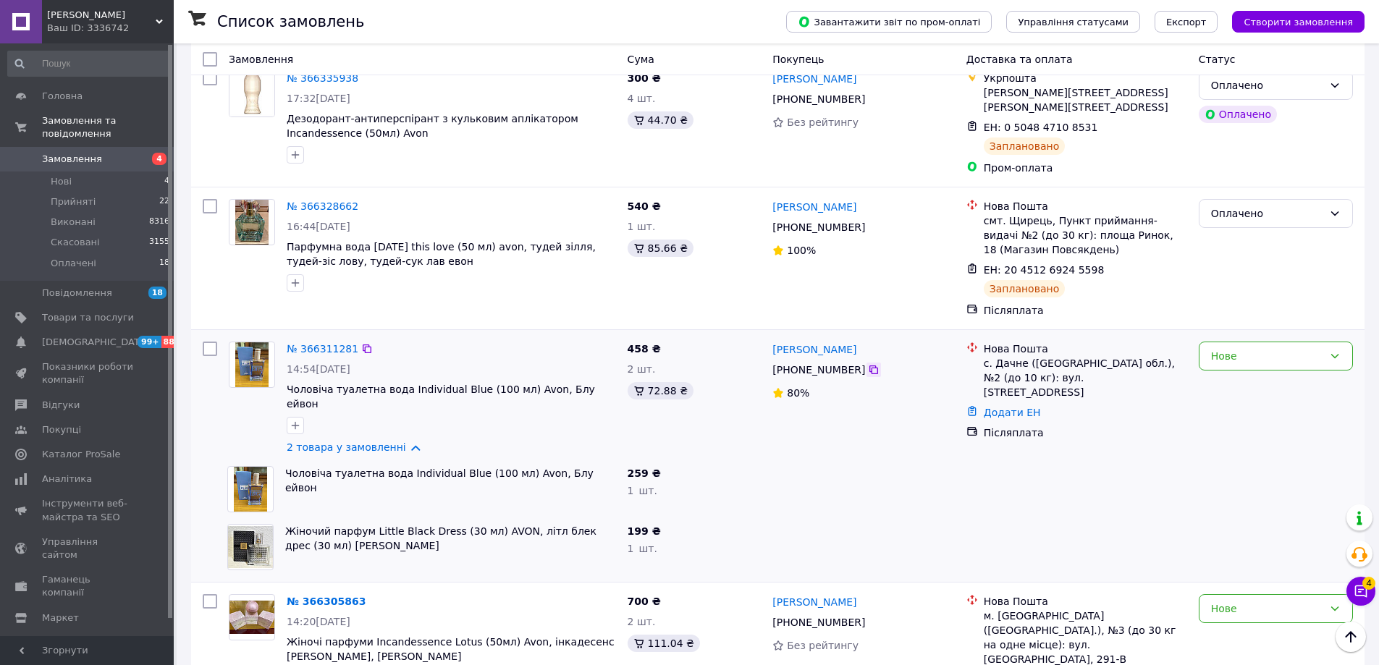
click at [869, 371] on icon at bounding box center [873, 370] width 9 height 9
click at [599, 414] on div at bounding box center [451, 425] width 335 height 23
click at [541, 424] on div "№ 366311281 14:54, 12.10.2025 Чоловіча туалетна вода Individual Blue (100 мл) A…" at bounding box center [451, 398] width 341 height 125
click at [463, 355] on div "№ 366311281" at bounding box center [451, 348] width 332 height 17
click at [1255, 358] on div "Нове" at bounding box center [1267, 356] width 112 height 16
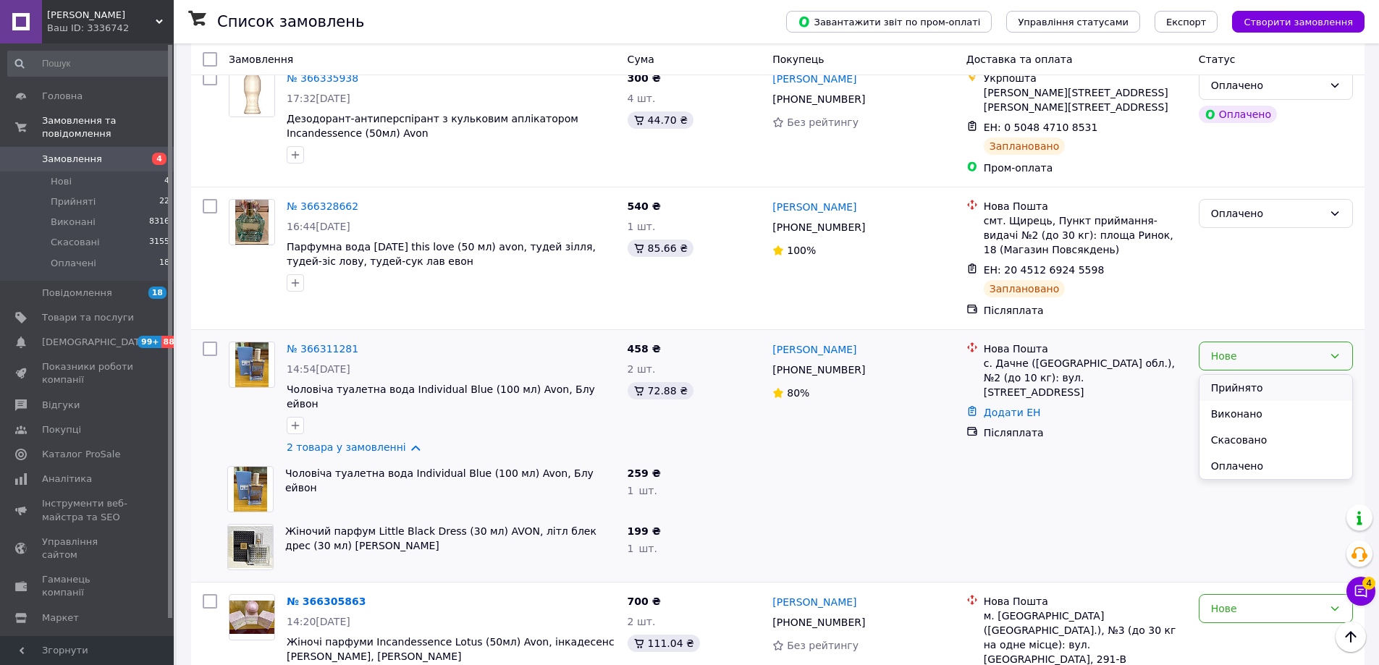
click at [1245, 383] on li "Прийнято" at bounding box center [1276, 388] width 153 height 26
click at [317, 351] on link "№ 366311281" at bounding box center [323, 349] width 72 height 12
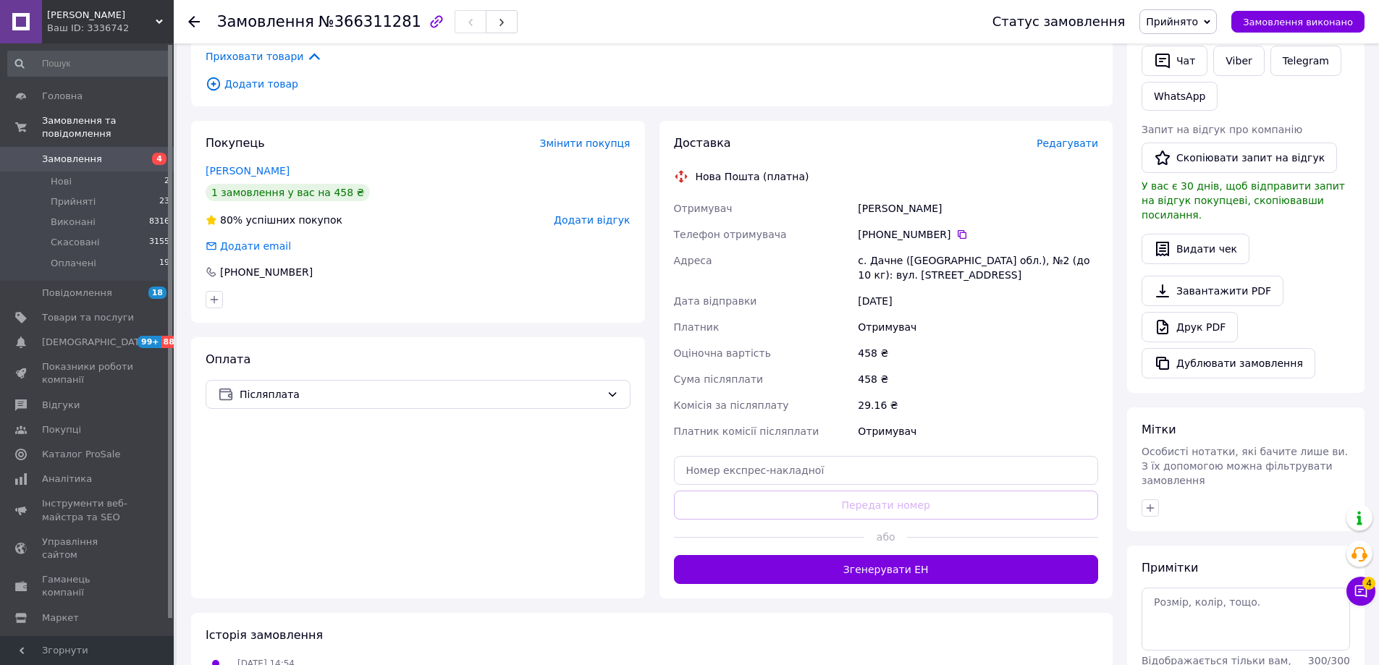
scroll to position [308, 0]
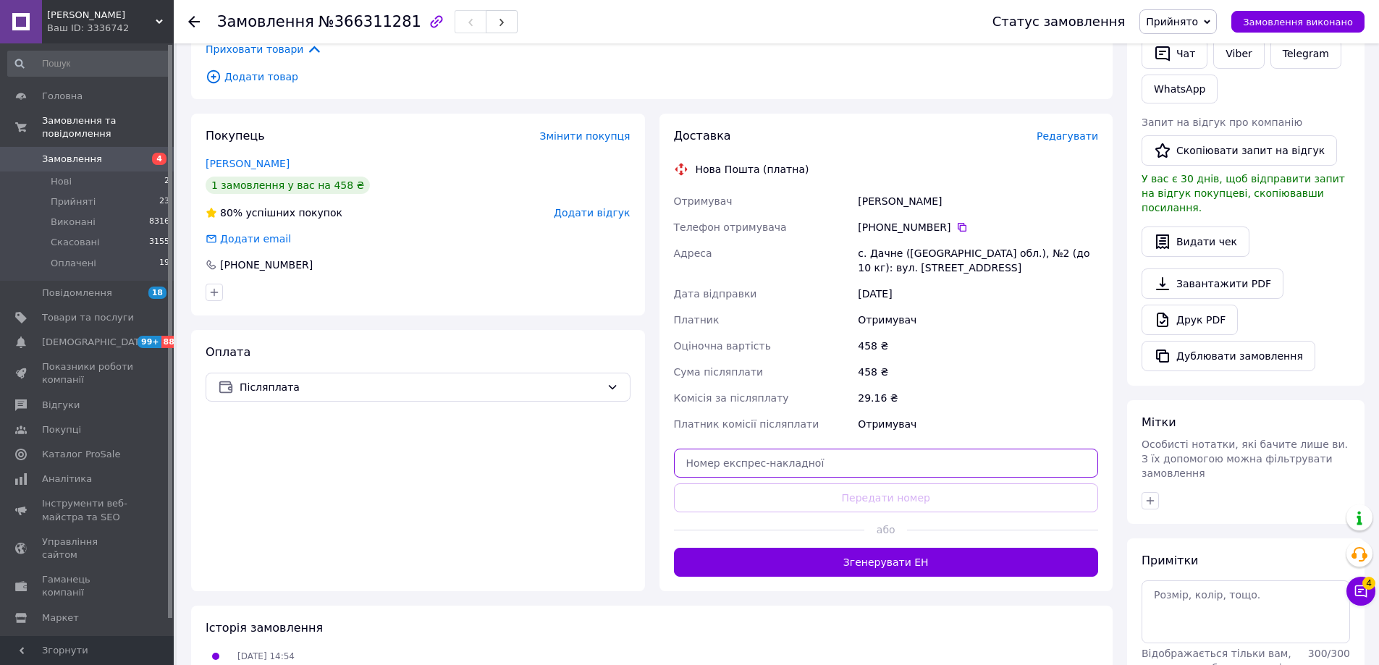
click at [821, 470] on input "text" at bounding box center [886, 463] width 425 height 29
paste input "20451269247392"
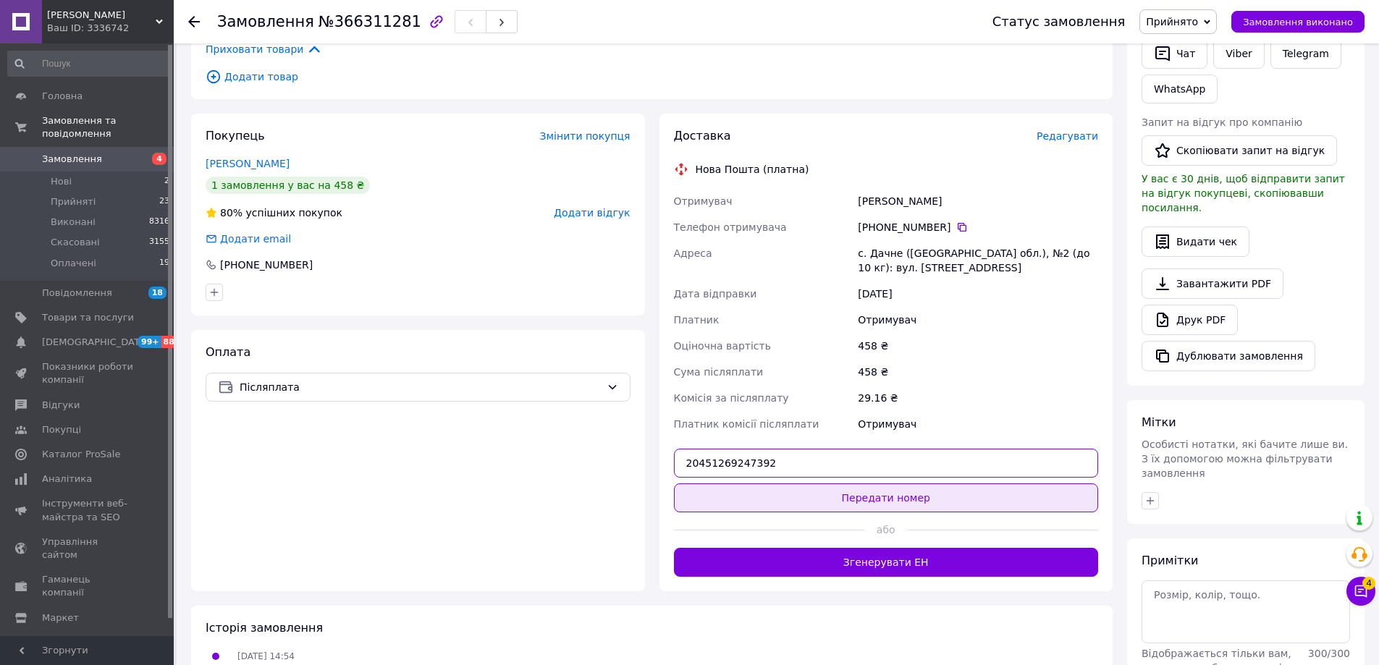
type input "20451269247392"
click at [836, 497] on button "Передати номер" at bounding box center [886, 498] width 425 height 29
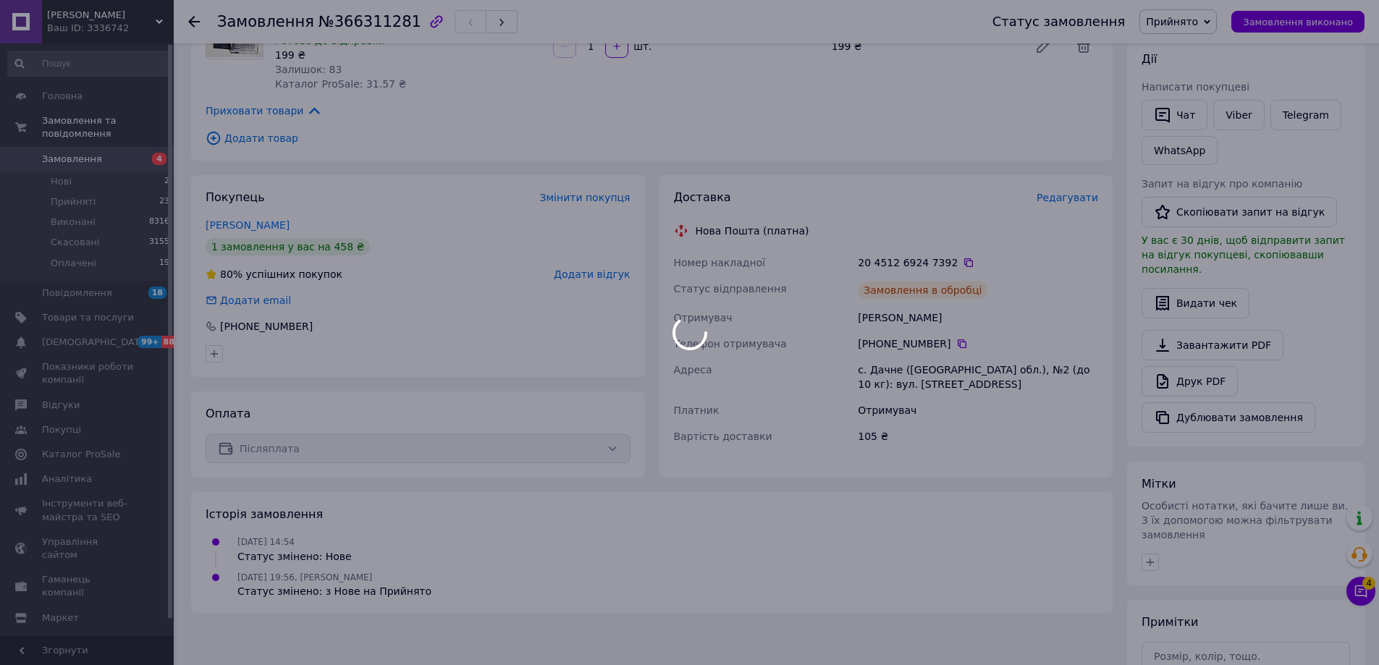
scroll to position [164, 0]
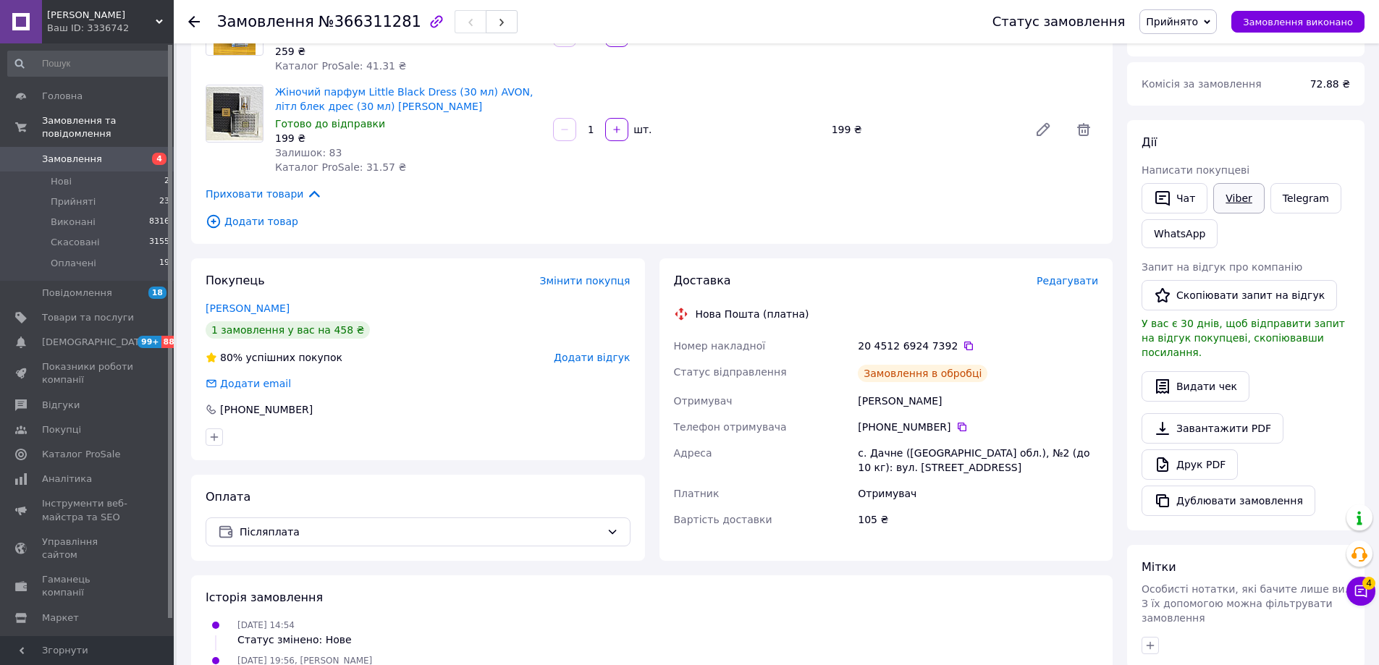
click at [1240, 193] on link "Viber" at bounding box center [1238, 198] width 51 height 30
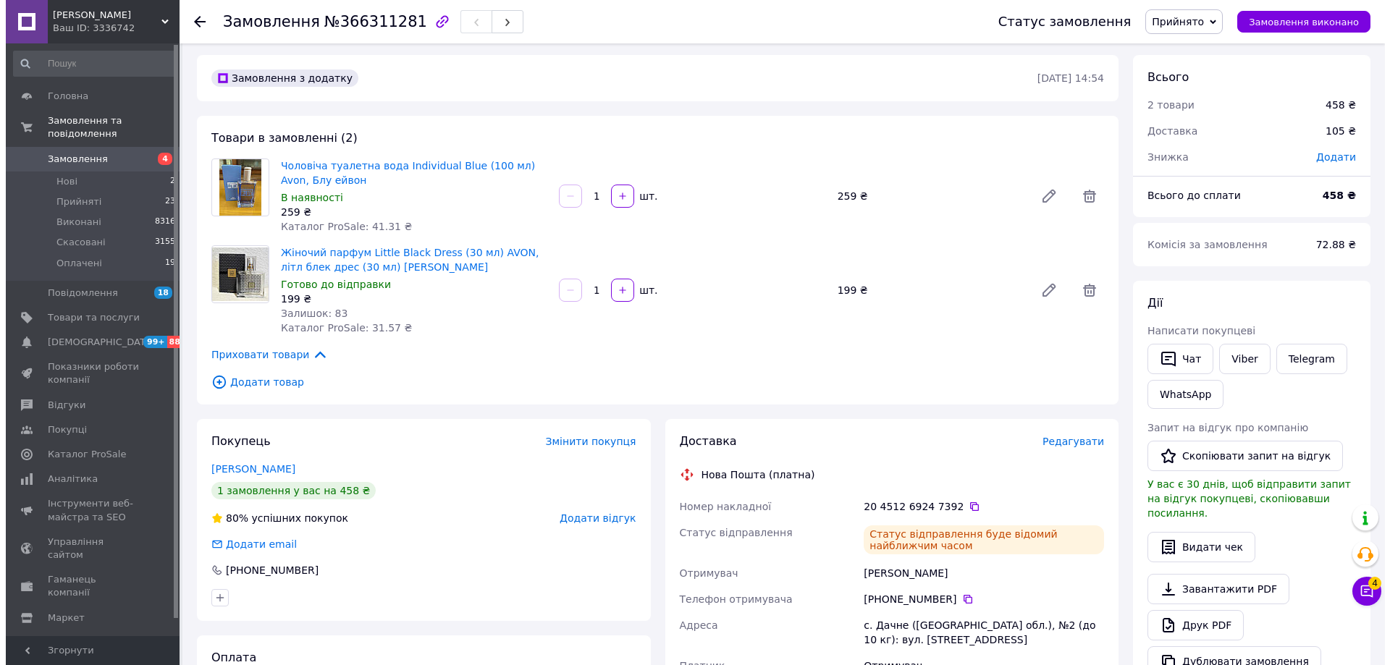
scroll to position [0, 0]
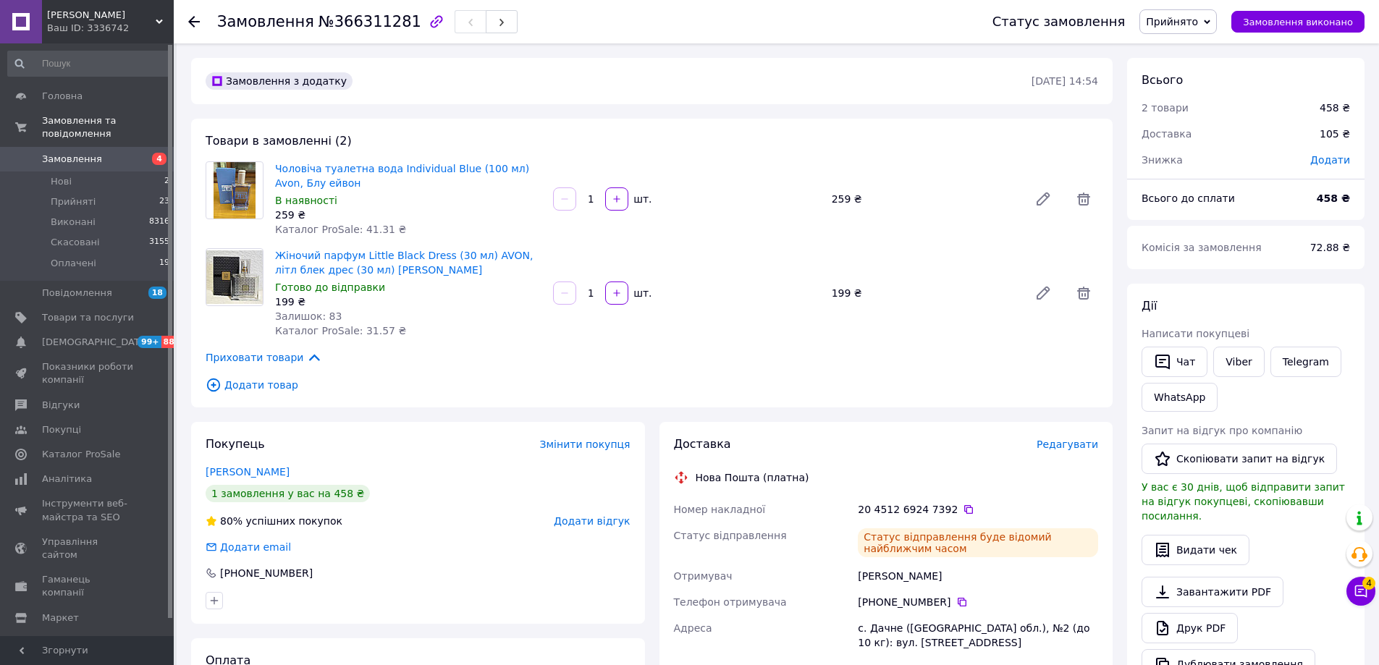
click at [985, 350] on div "Товари в замовленні (2) Чоловіча туалетна вода Individual Blue (100 мл) Avon, Б…" at bounding box center [652, 263] width 922 height 289
click at [195, 17] on icon at bounding box center [194, 22] width 12 height 12
